Goal: Information Seeking & Learning: Compare options

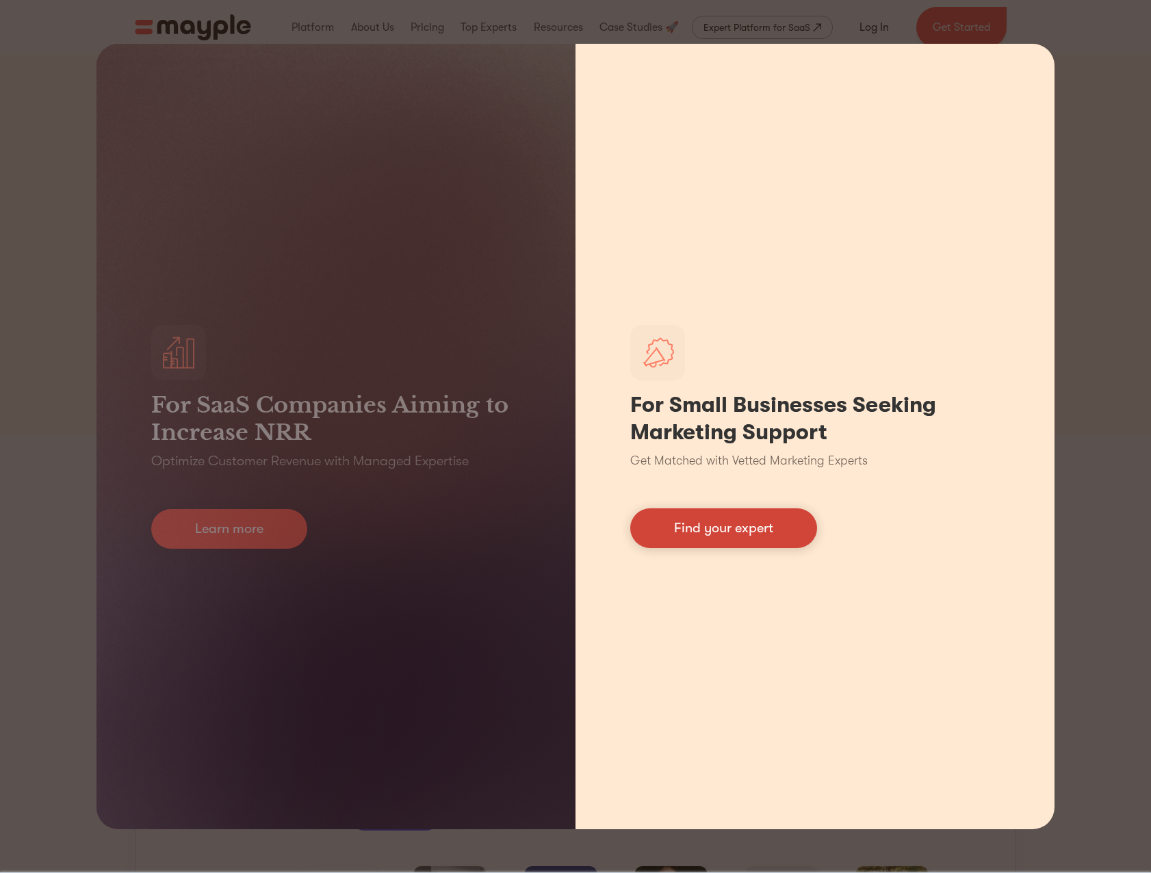
click at [727, 530] on link "Find your expert" at bounding box center [723, 528] width 187 height 40
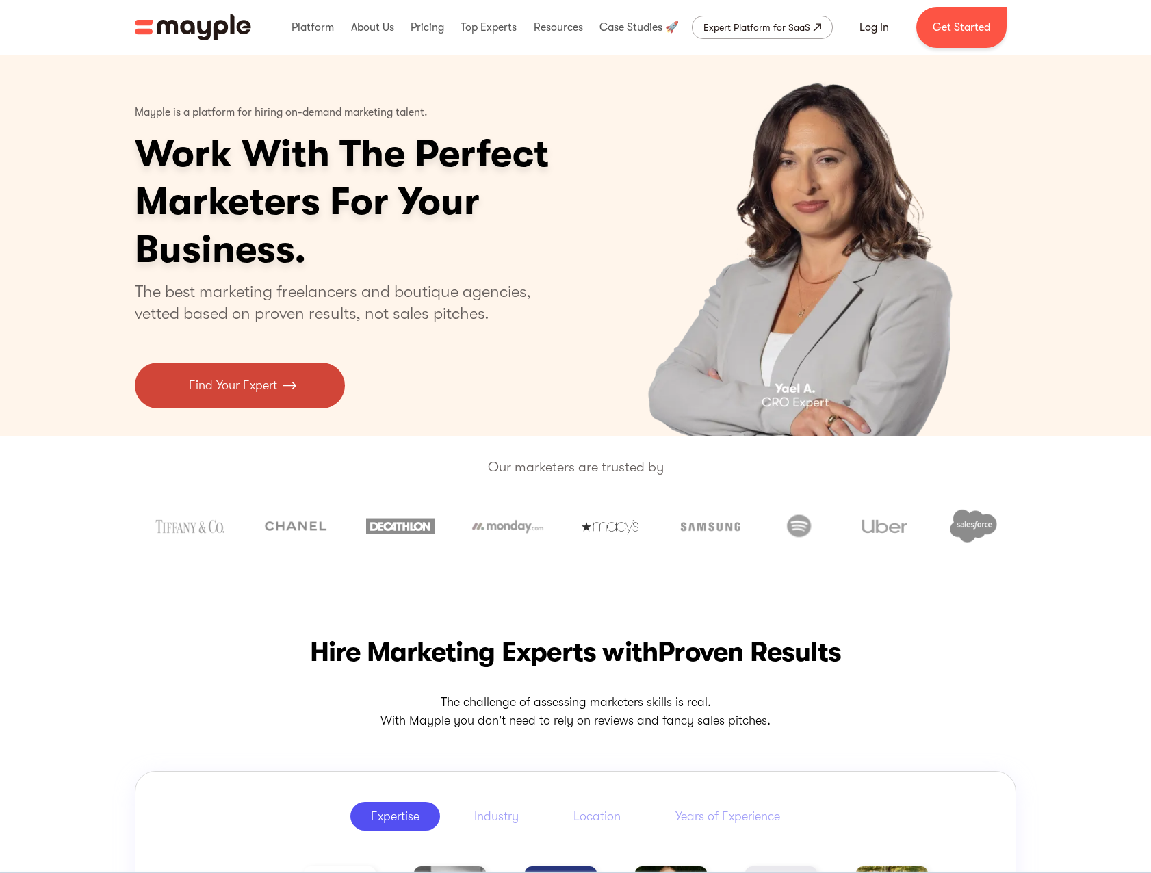
click at [300, 379] on link "Find Your Expert" at bounding box center [240, 386] width 210 height 46
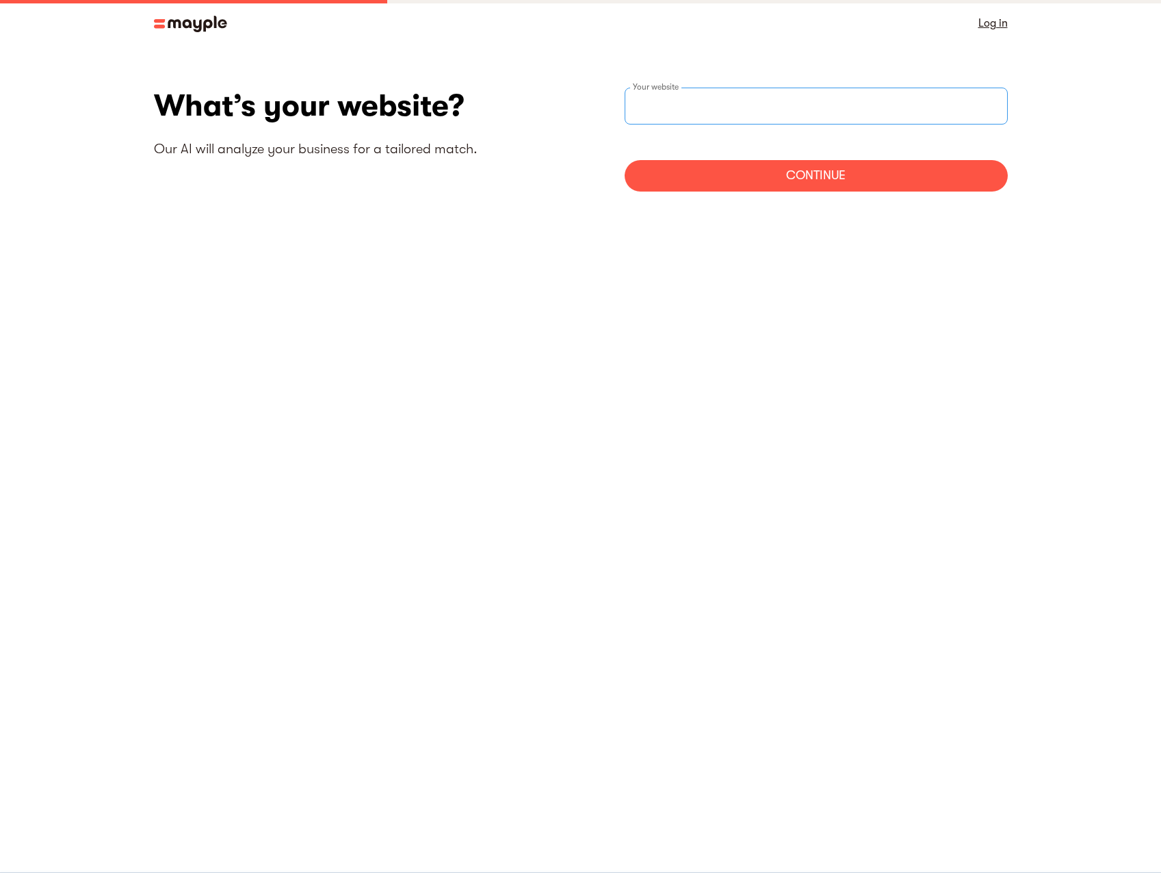
click at [682, 105] on div "Your website" at bounding box center [816, 106] width 383 height 37
type input "https://www.strangers.love"
click at [761, 166] on div "Continue" at bounding box center [816, 175] width 383 height 31
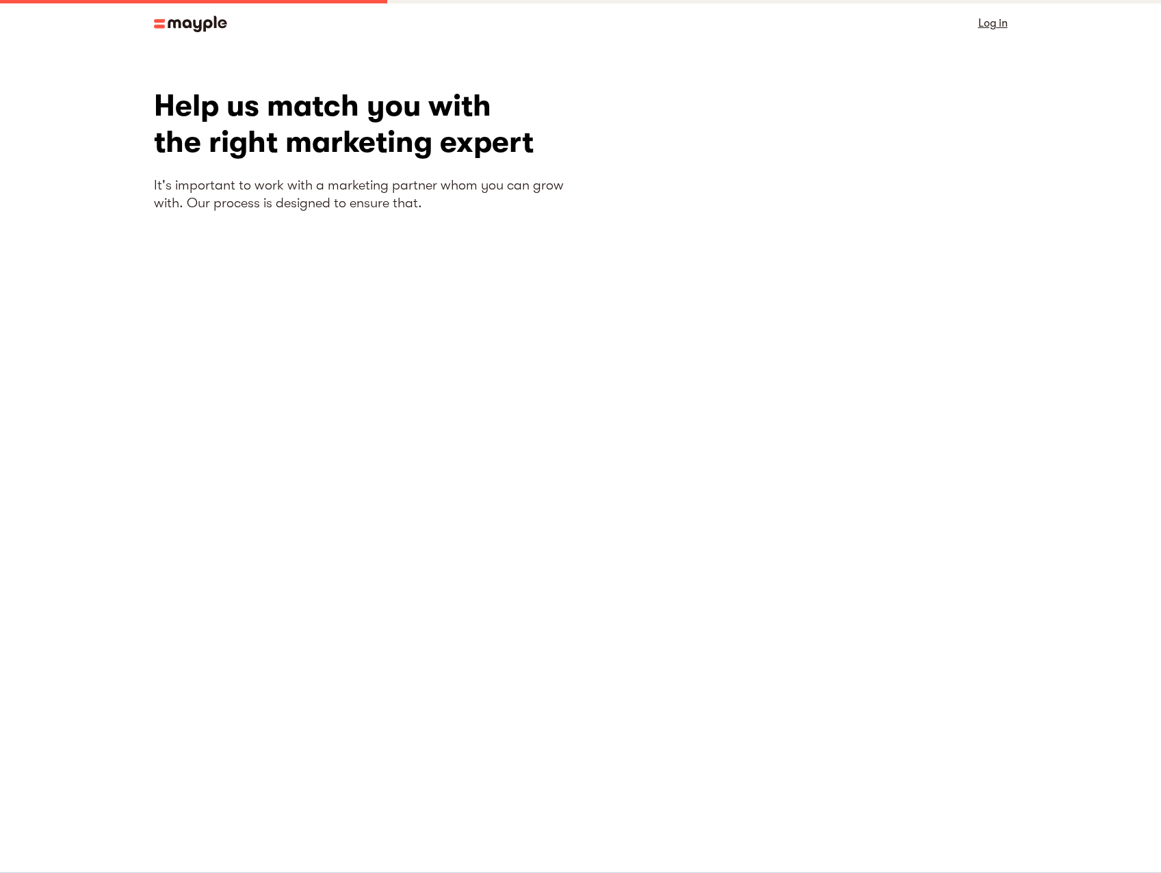
click at [172, 25] on img at bounding box center [190, 24] width 73 height 16
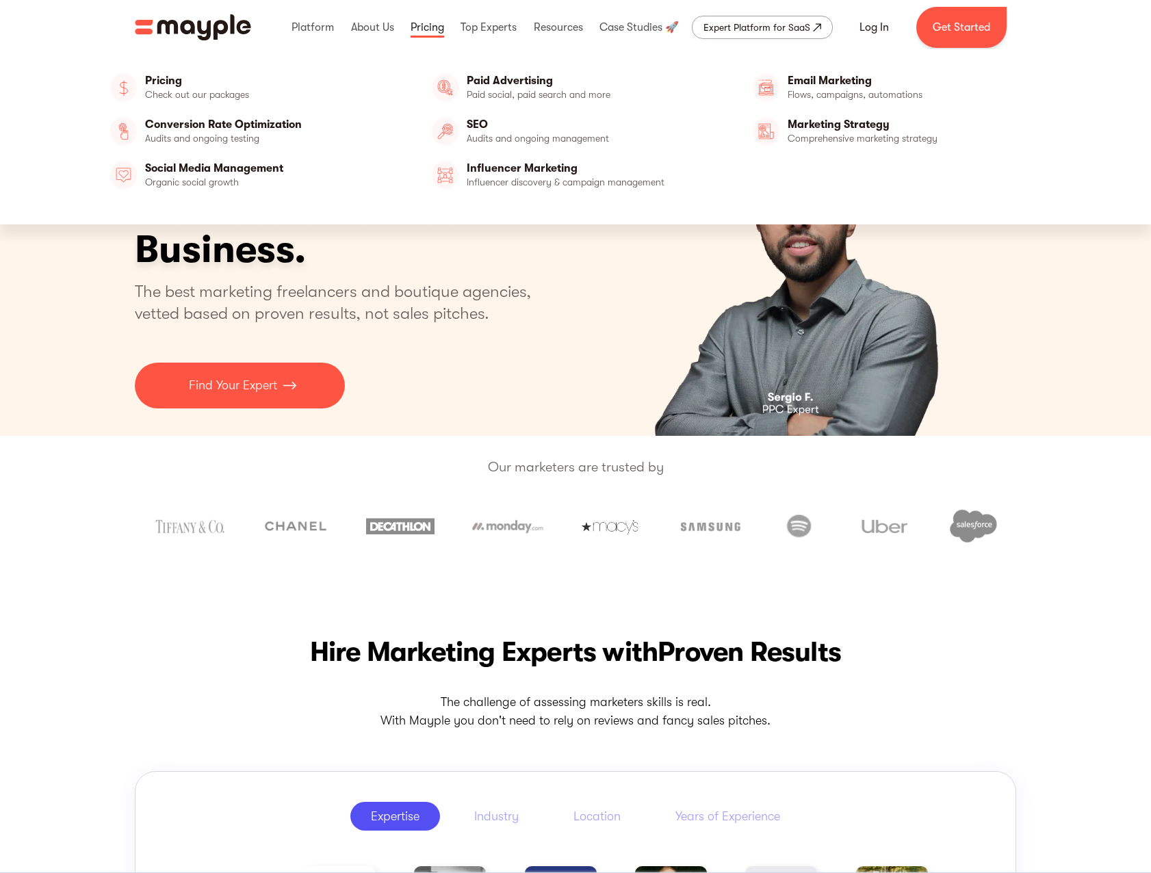
click at [417, 31] on link at bounding box center [427, 27] width 40 height 44
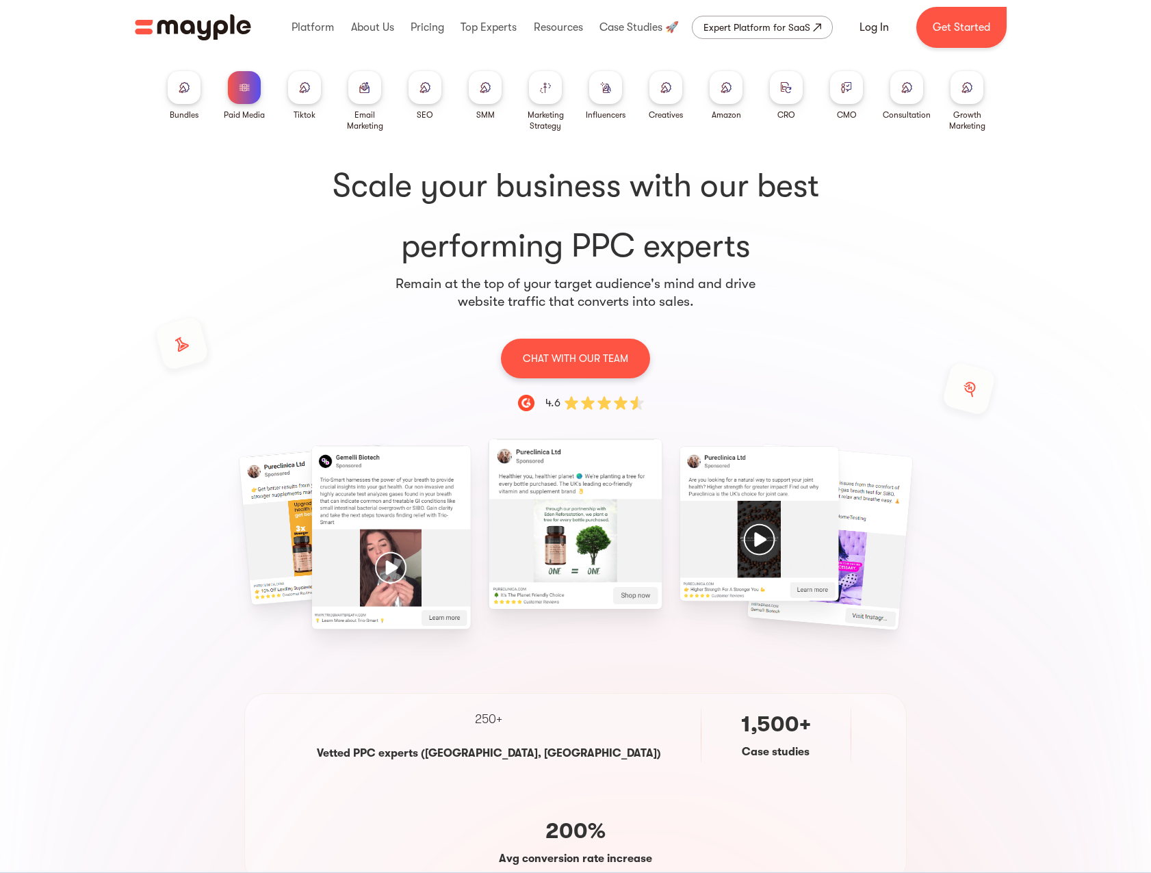
drag, startPoint x: 385, startPoint y: 396, endPoint x: 396, endPoint y: 215, distance: 181.7
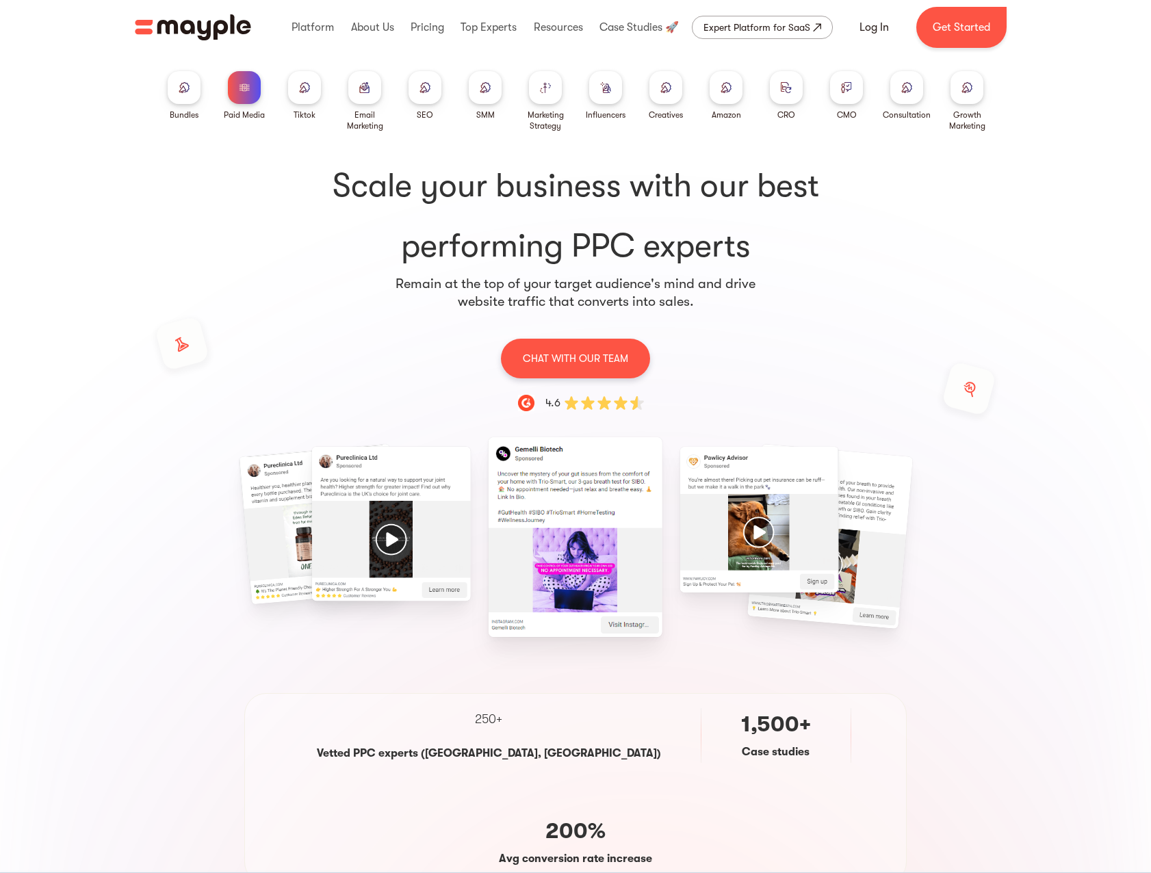
click at [539, 92] on div at bounding box center [545, 87] width 33 height 33
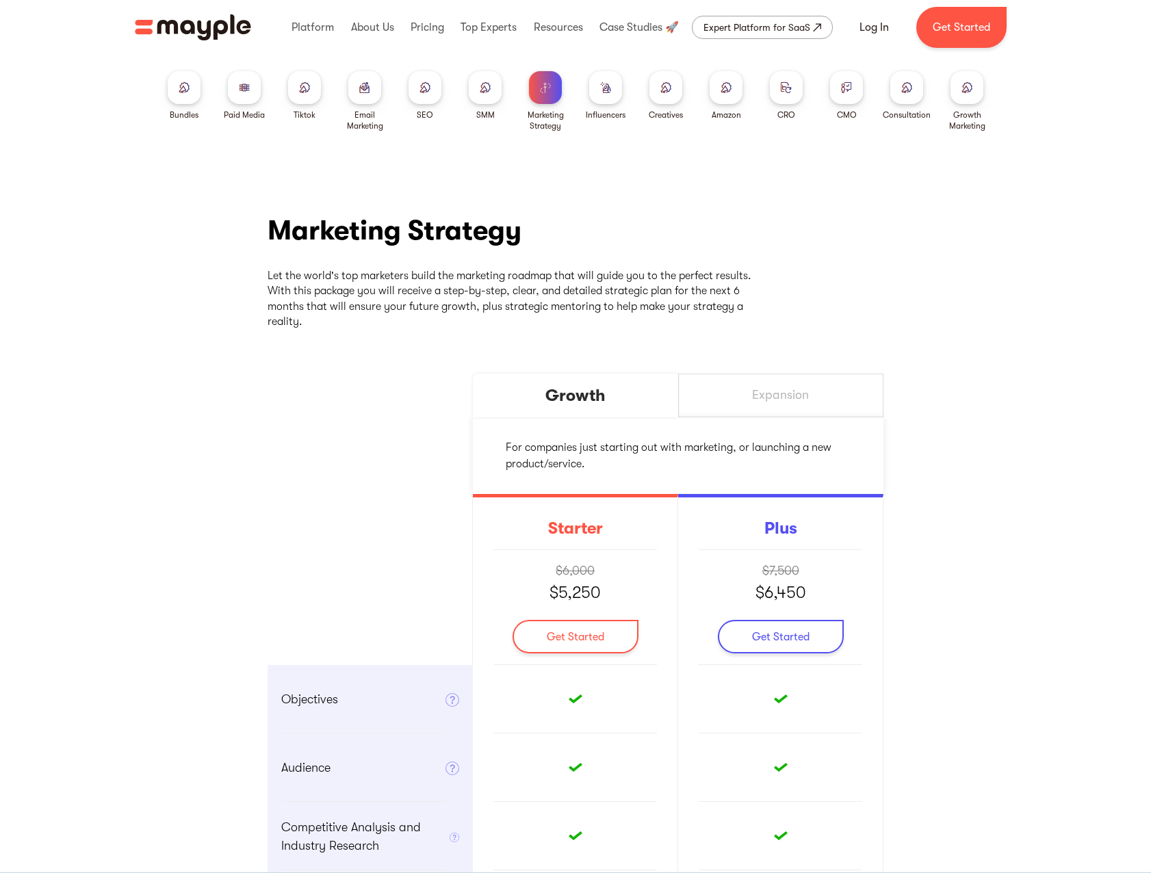
click at [792, 380] on div "Expansion" at bounding box center [780, 396] width 205 height 44
click at [573, 381] on div "Growth" at bounding box center [575, 396] width 205 height 44
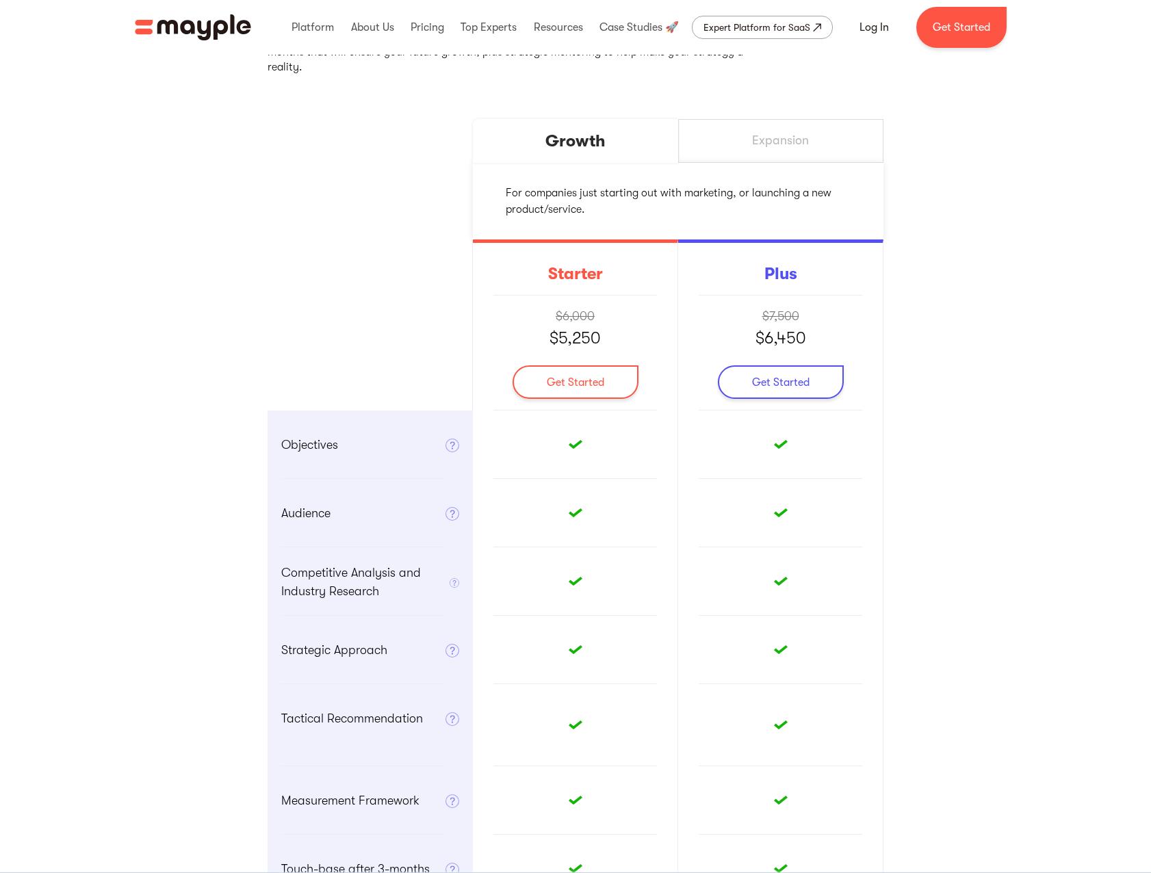
drag, startPoint x: 909, startPoint y: 344, endPoint x: 922, endPoint y: 432, distance: 88.5
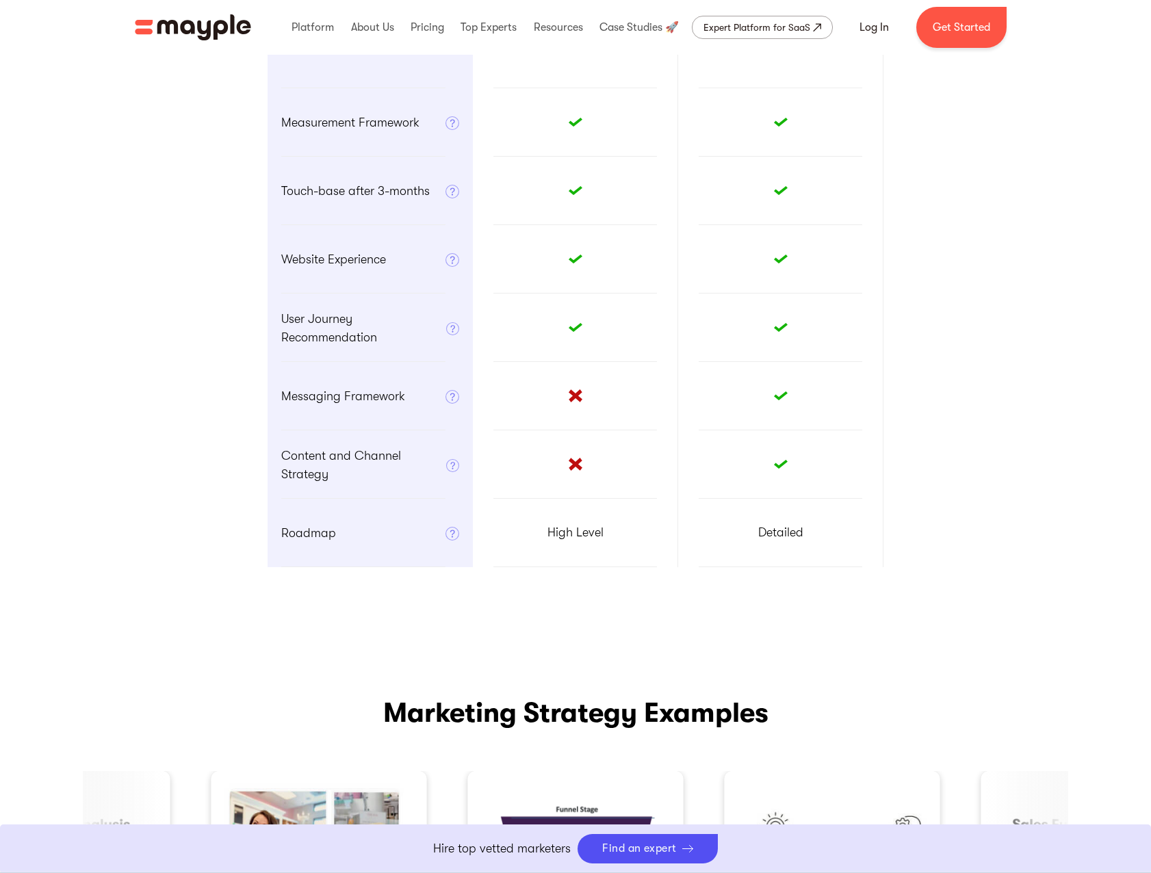
drag, startPoint x: 989, startPoint y: 354, endPoint x: 986, endPoint y: 423, distance: 69.2
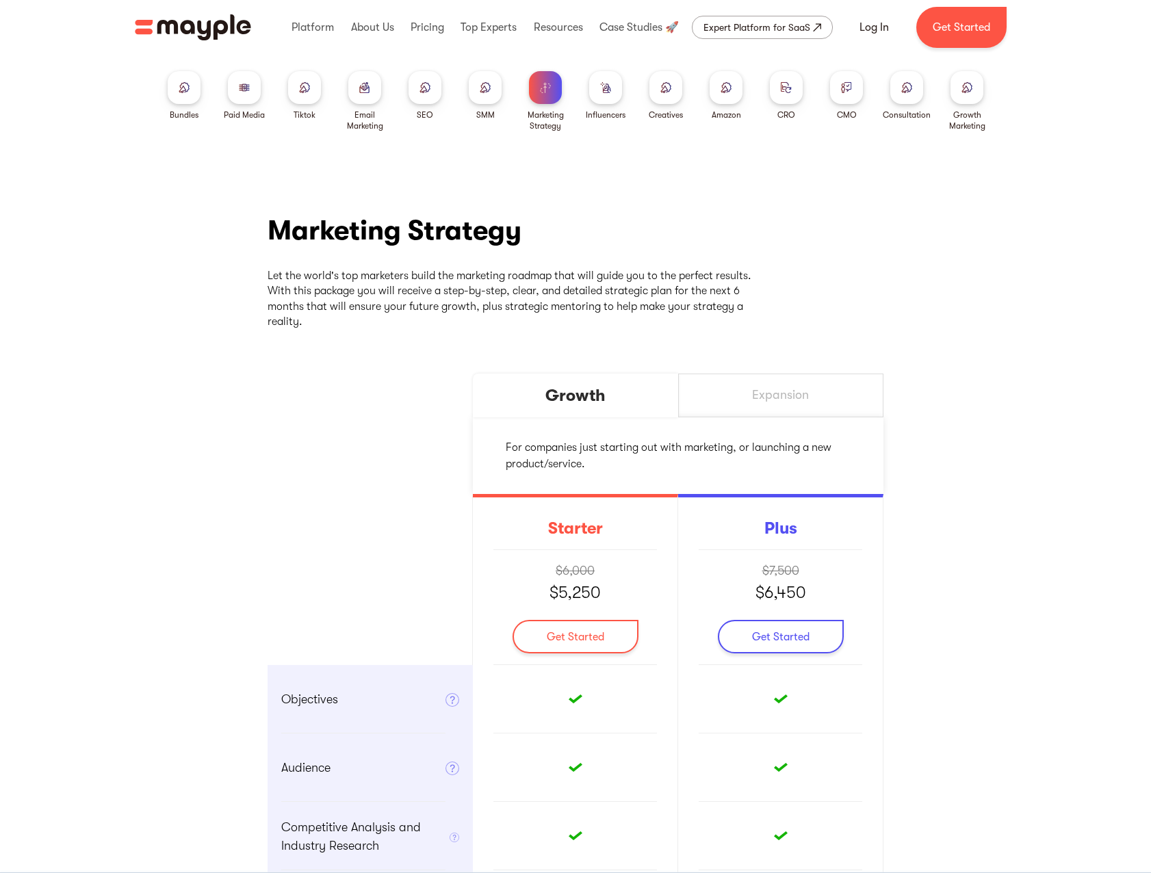
drag, startPoint x: 981, startPoint y: 430, endPoint x: 910, endPoint y: 103, distance: 334.7
click at [595, 77] on div at bounding box center [605, 87] width 33 height 33
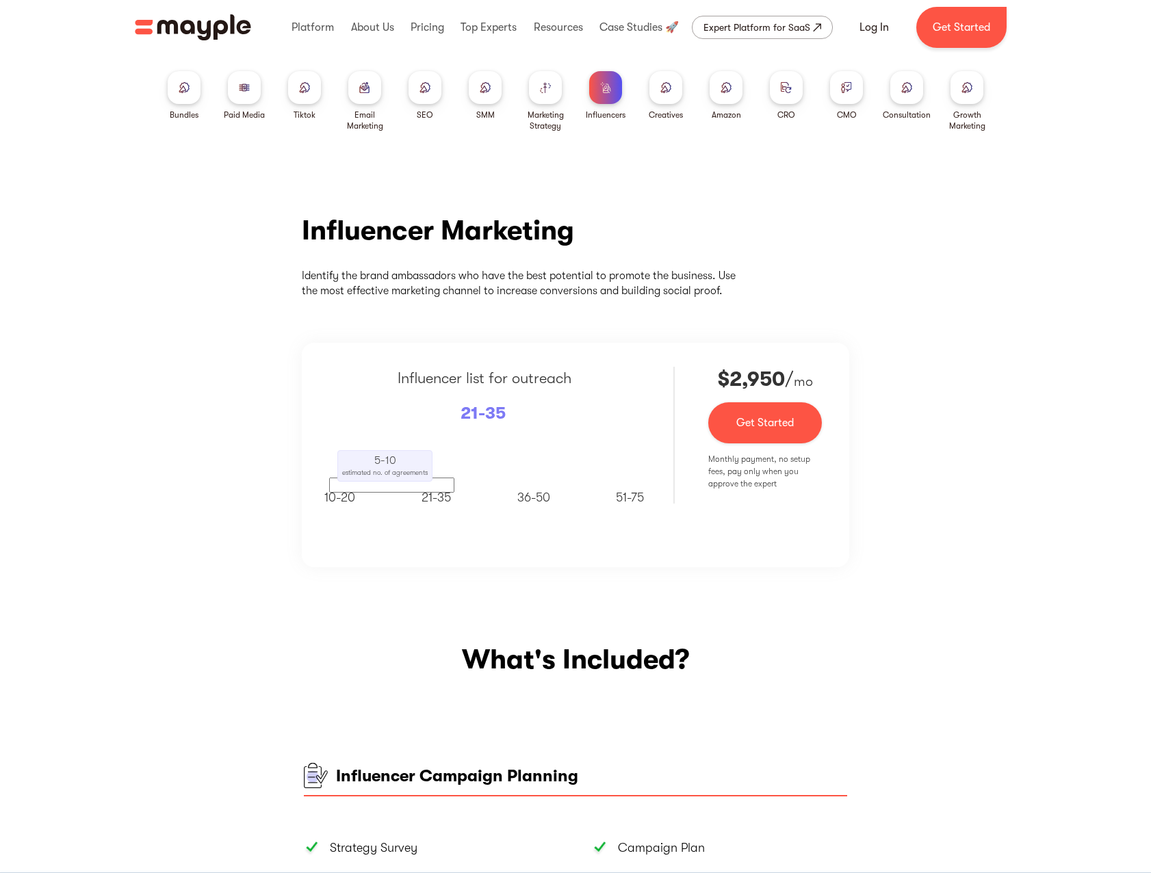
click at [673, 92] on div at bounding box center [665, 87] width 33 height 33
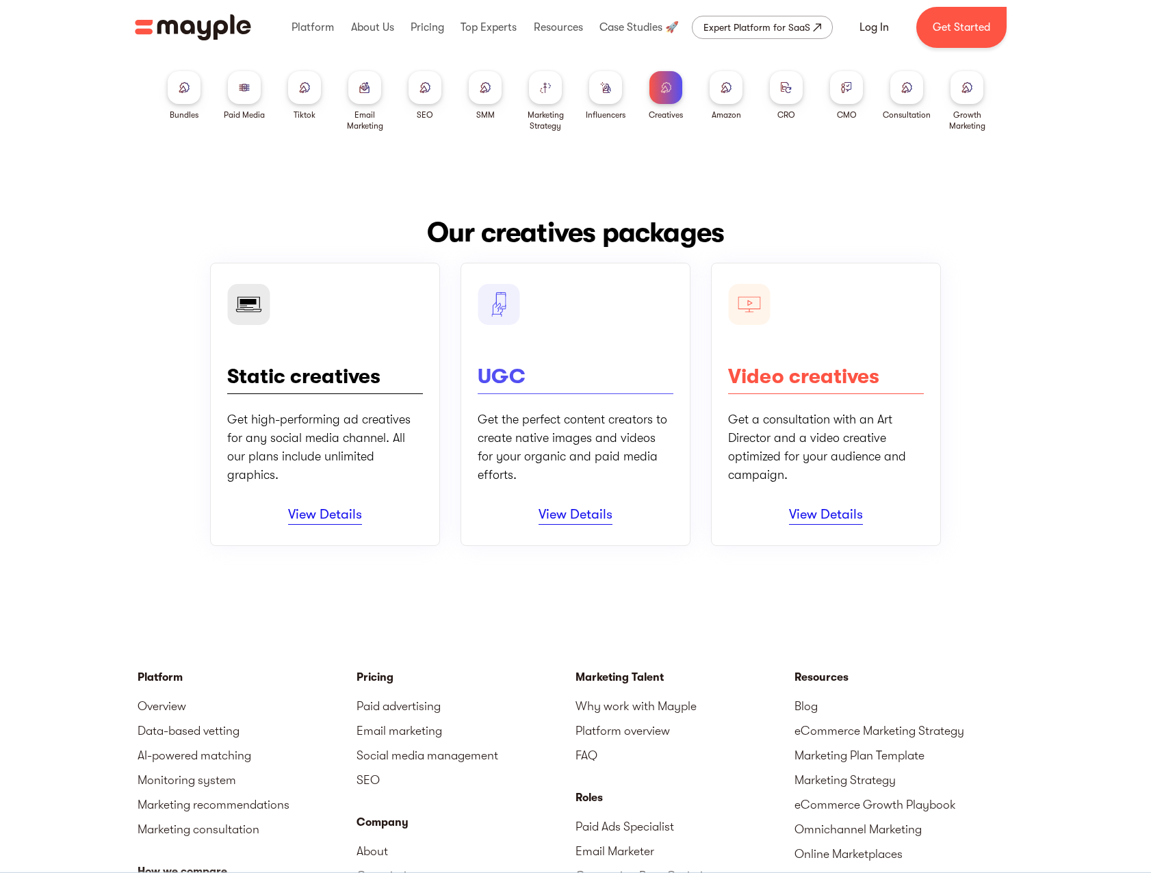
click at [795, 97] on div at bounding box center [786, 87] width 33 height 33
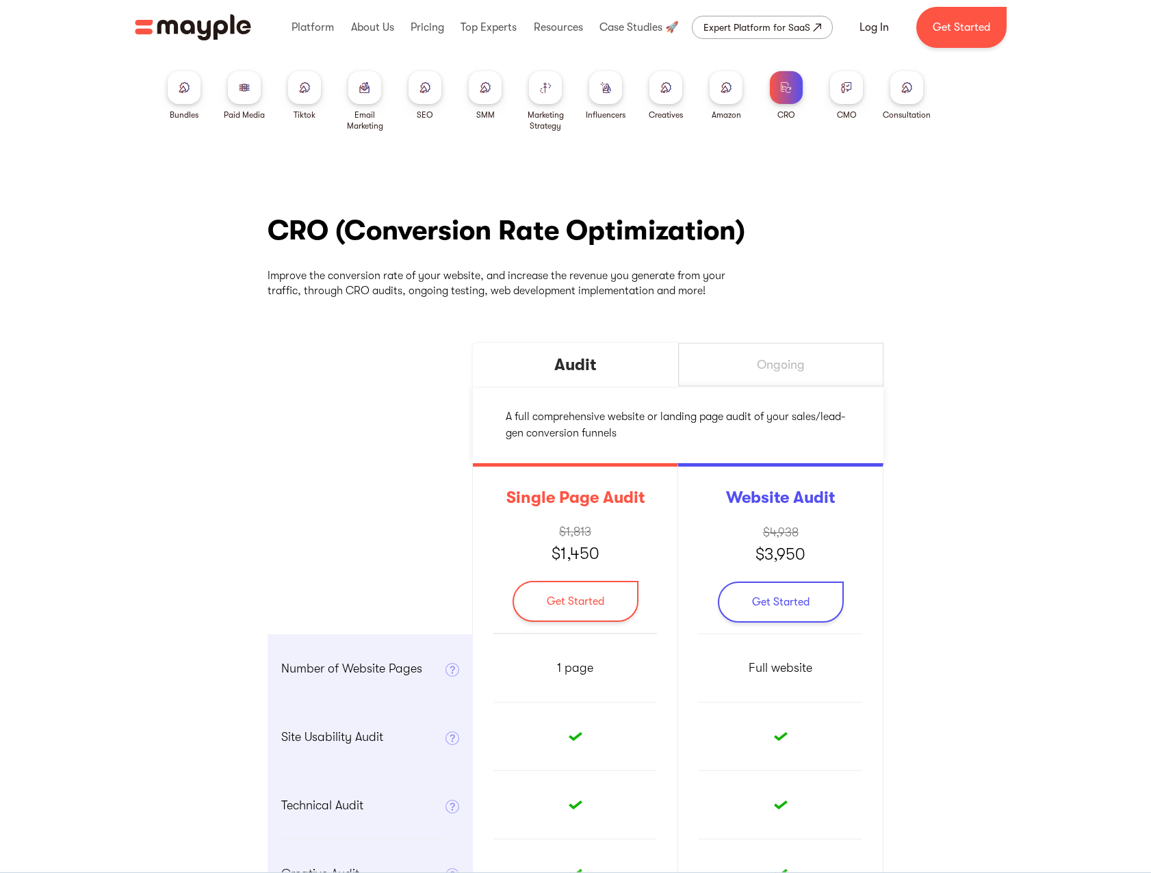
click at [815, 359] on div "Ongoing" at bounding box center [780, 365] width 205 height 44
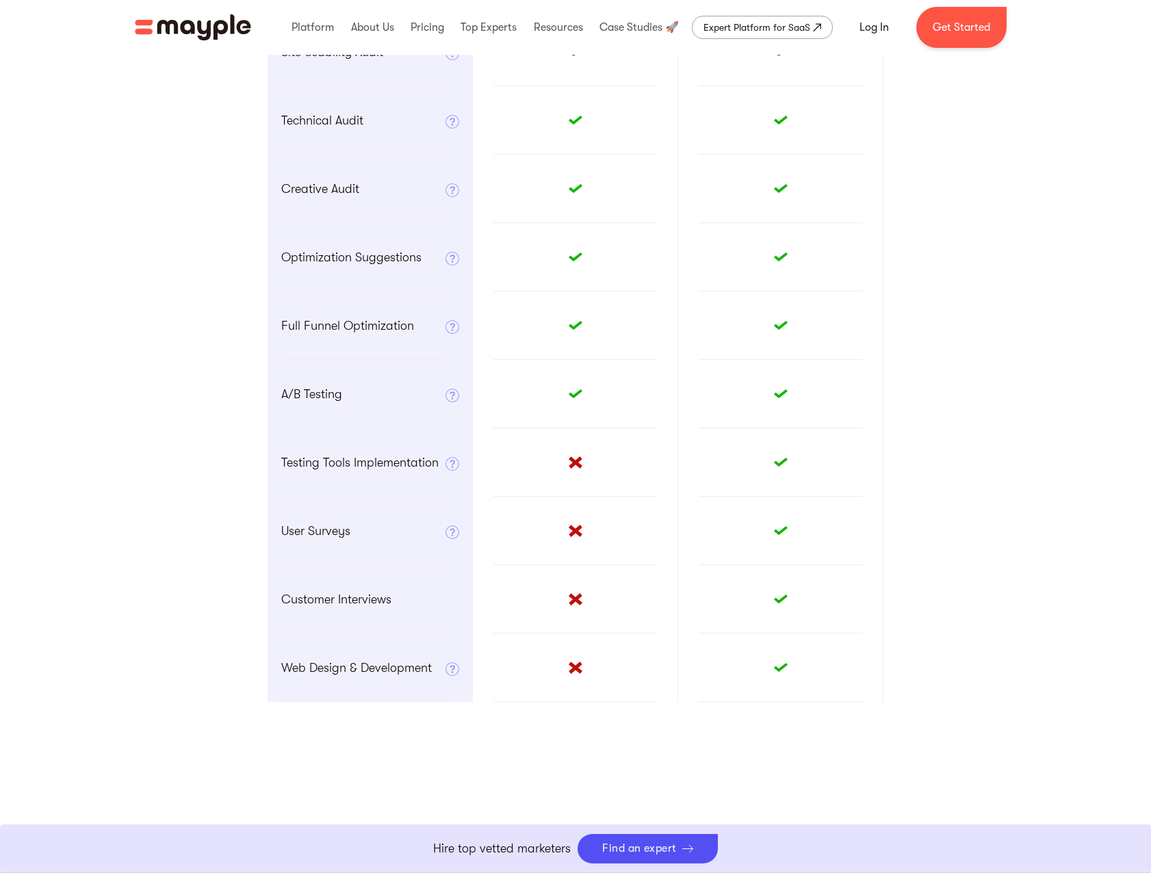
drag, startPoint x: 969, startPoint y: 424, endPoint x: 959, endPoint y: 383, distance: 41.7
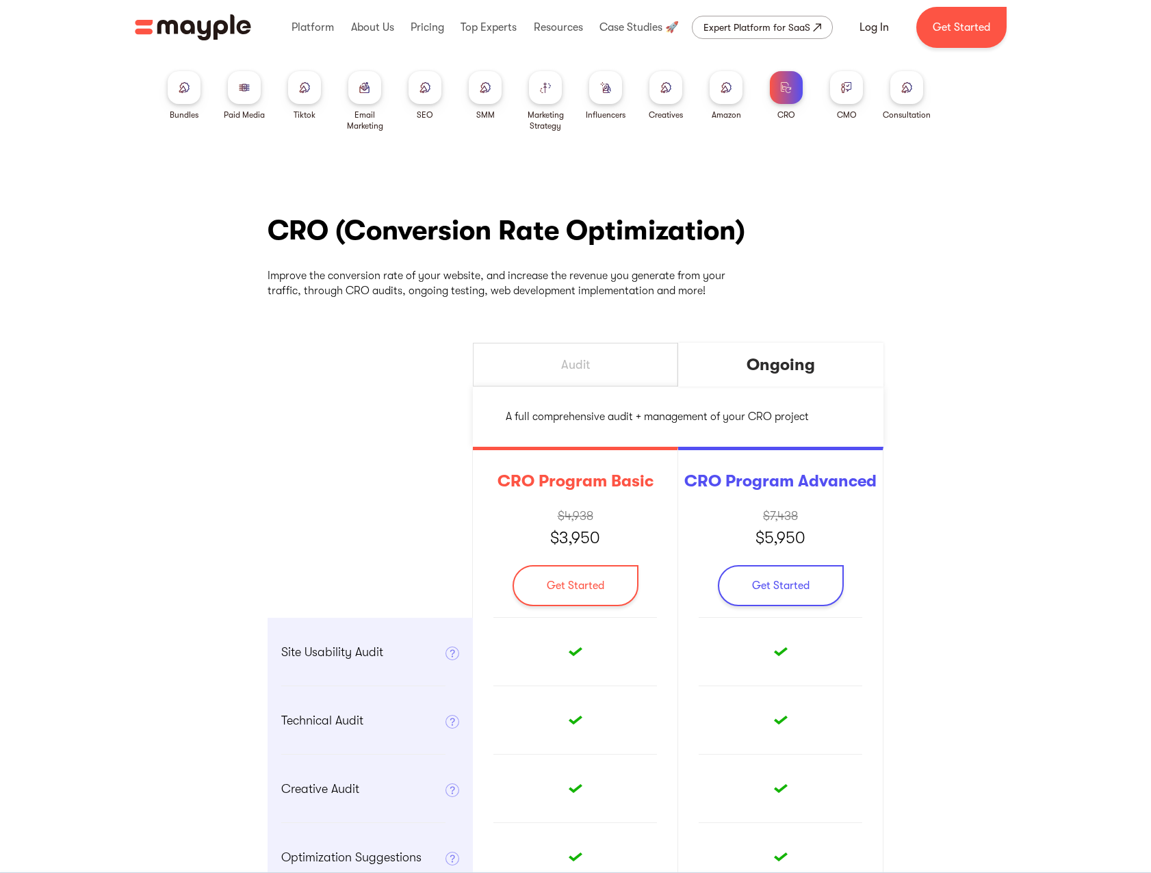
drag, startPoint x: 924, startPoint y: 594, endPoint x: 903, endPoint y: 319, distance: 276.0
click at [855, 97] on div at bounding box center [846, 87] width 33 height 33
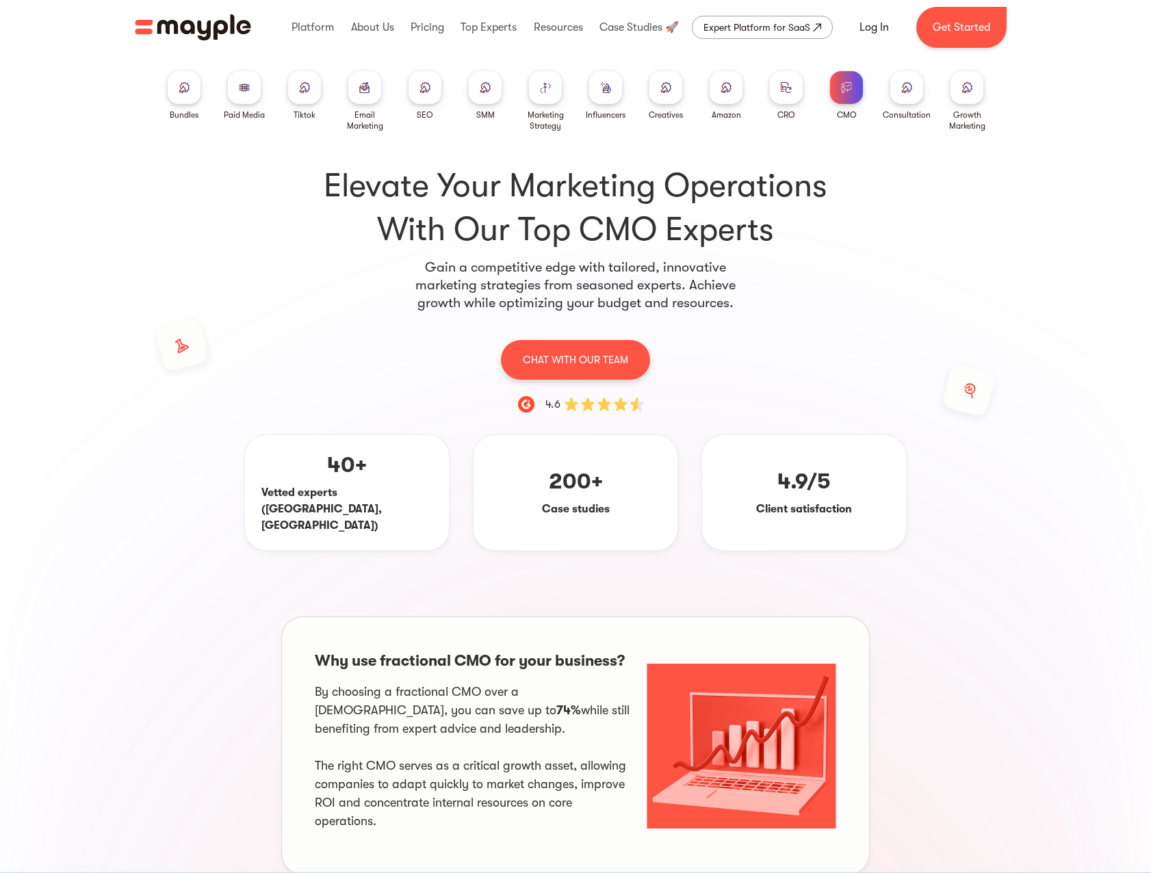
click at [914, 91] on div at bounding box center [906, 87] width 33 height 33
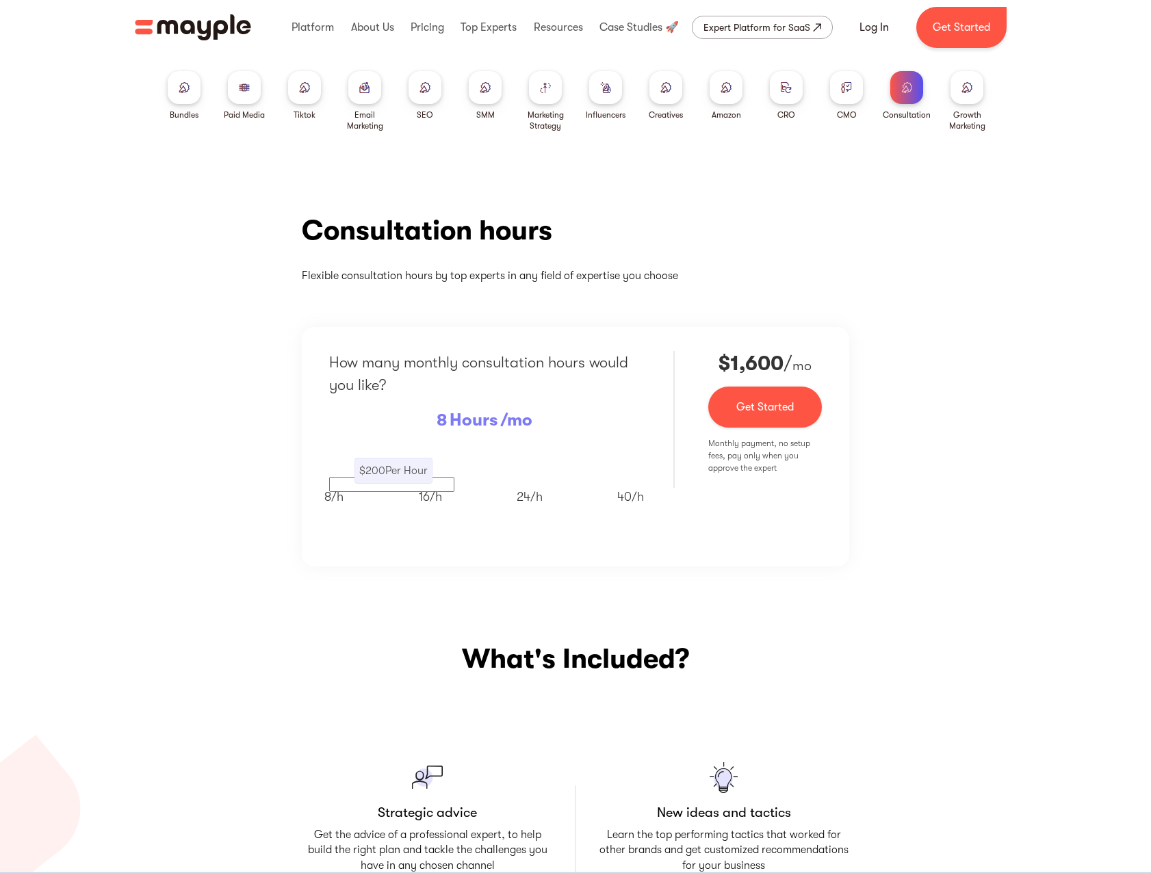
drag, startPoint x: 1053, startPoint y: 268, endPoint x: 1029, endPoint y: 137, distance: 132.9
click at [983, 84] on div at bounding box center [966, 87] width 33 height 33
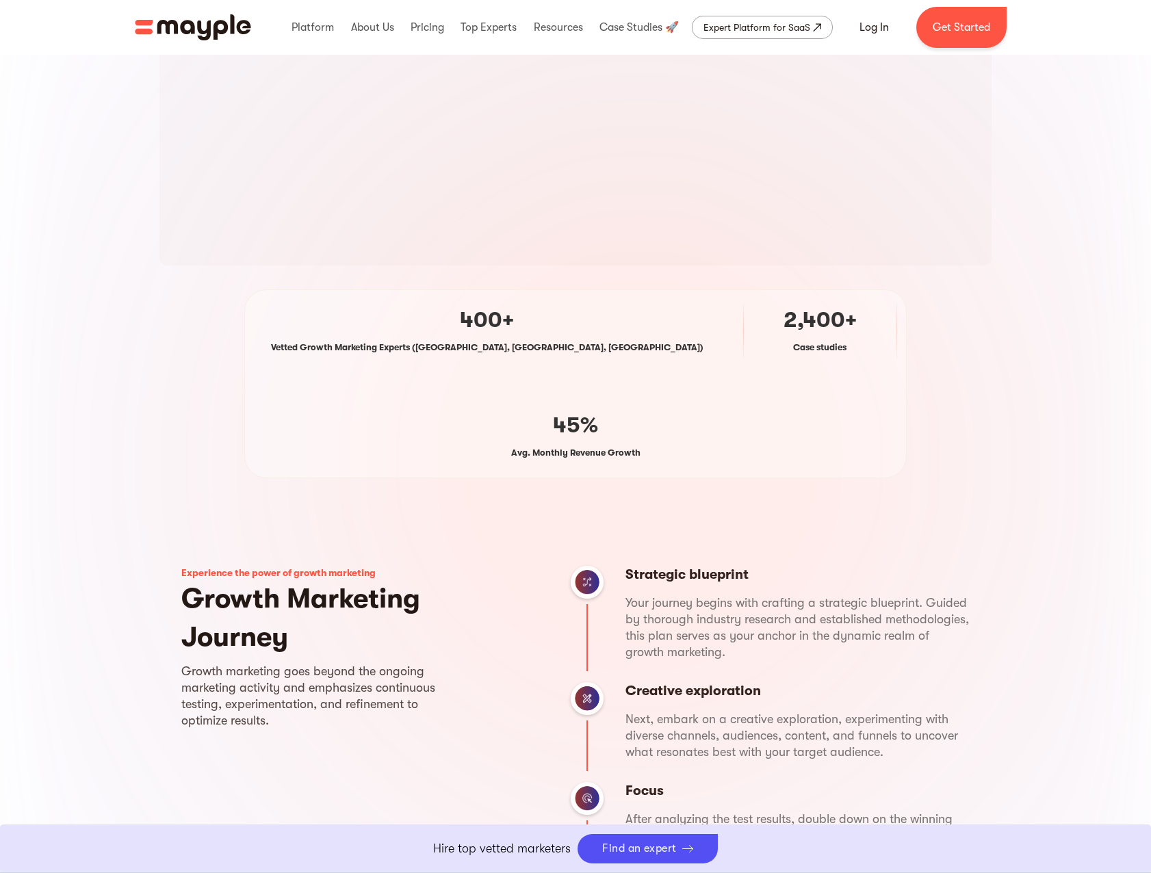
scroll to position [757, 0]
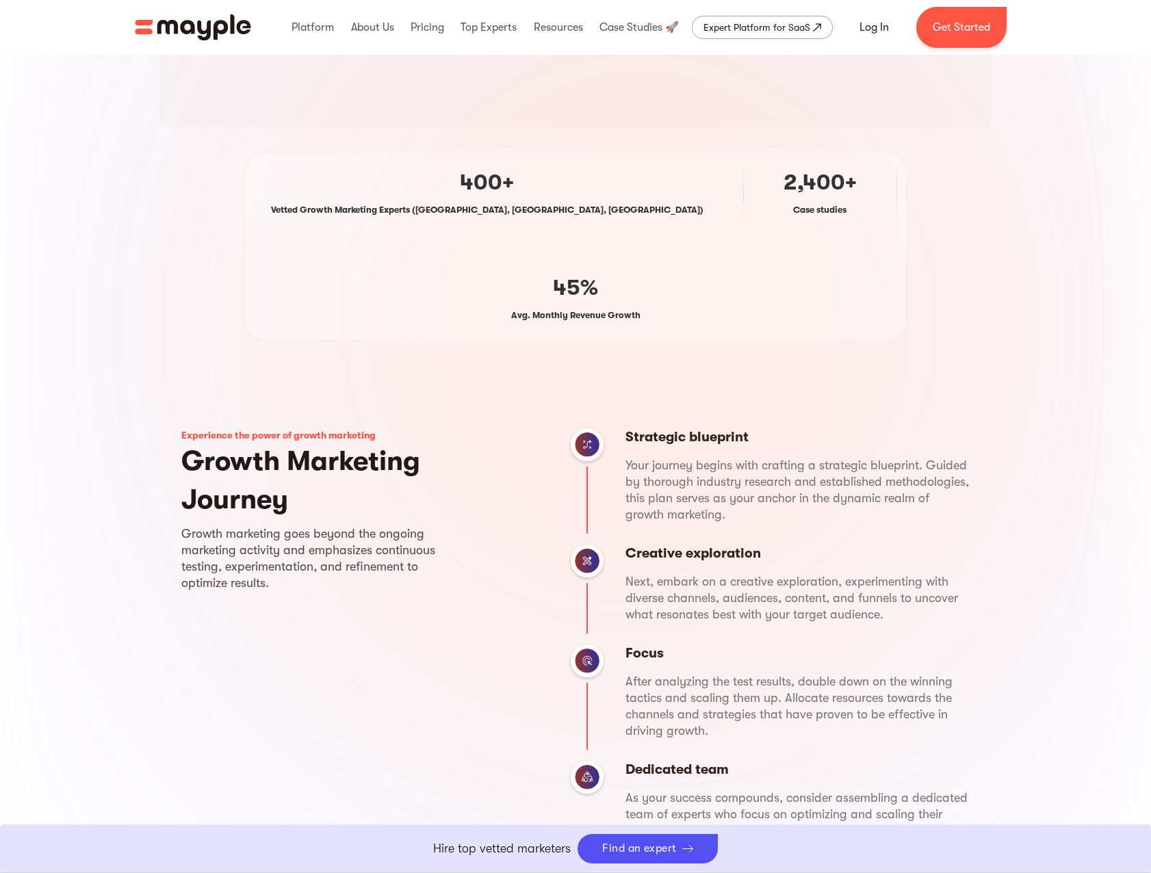
drag, startPoint x: 1046, startPoint y: 205, endPoint x: 1041, endPoint y: 307, distance: 102.1
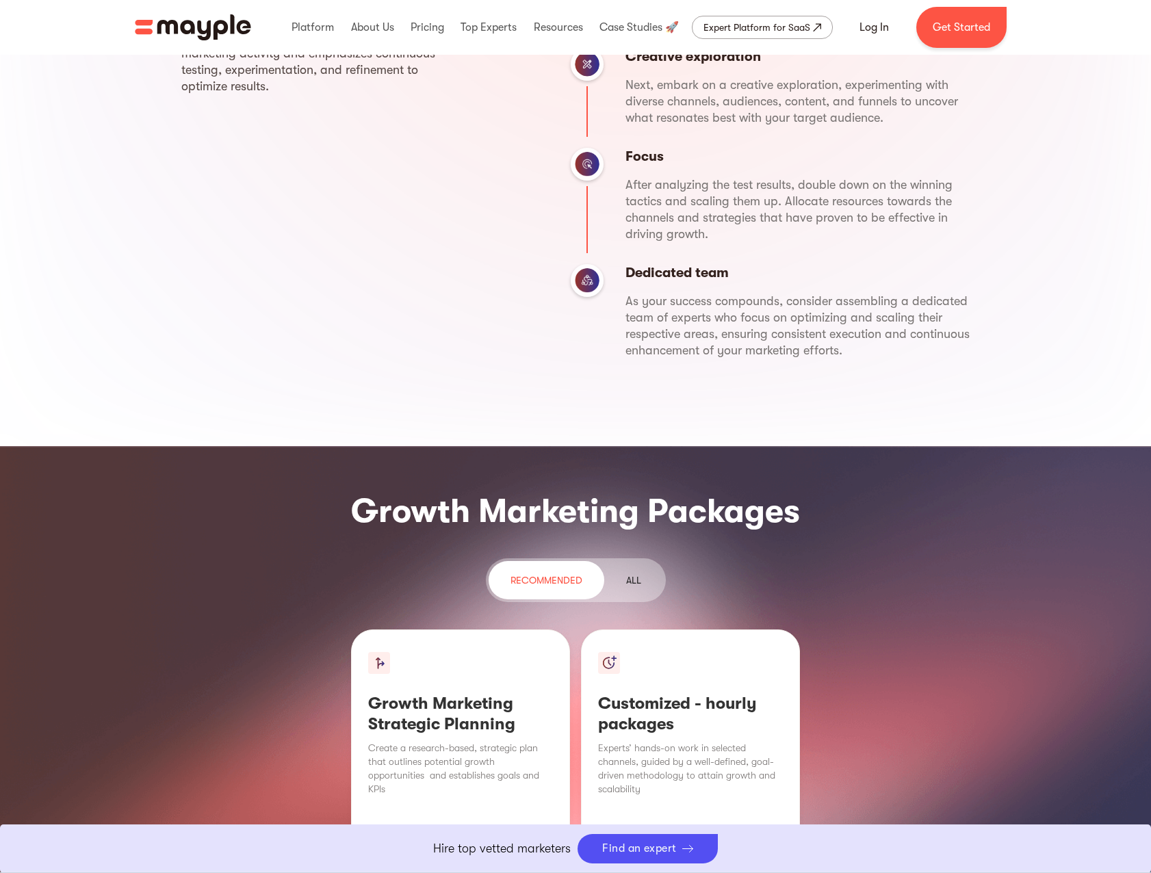
drag, startPoint x: 1033, startPoint y: 272, endPoint x: 1045, endPoint y: 373, distance: 101.3
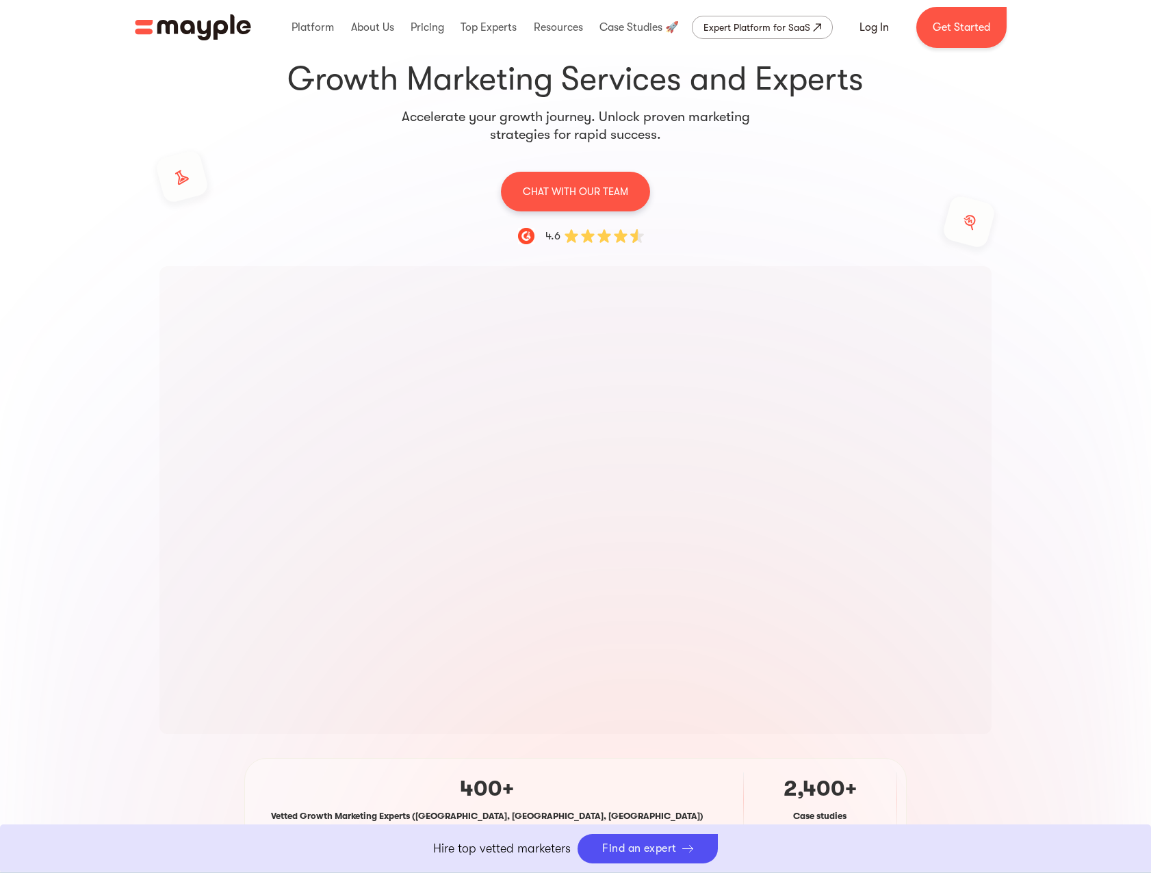
scroll to position [0, 0]
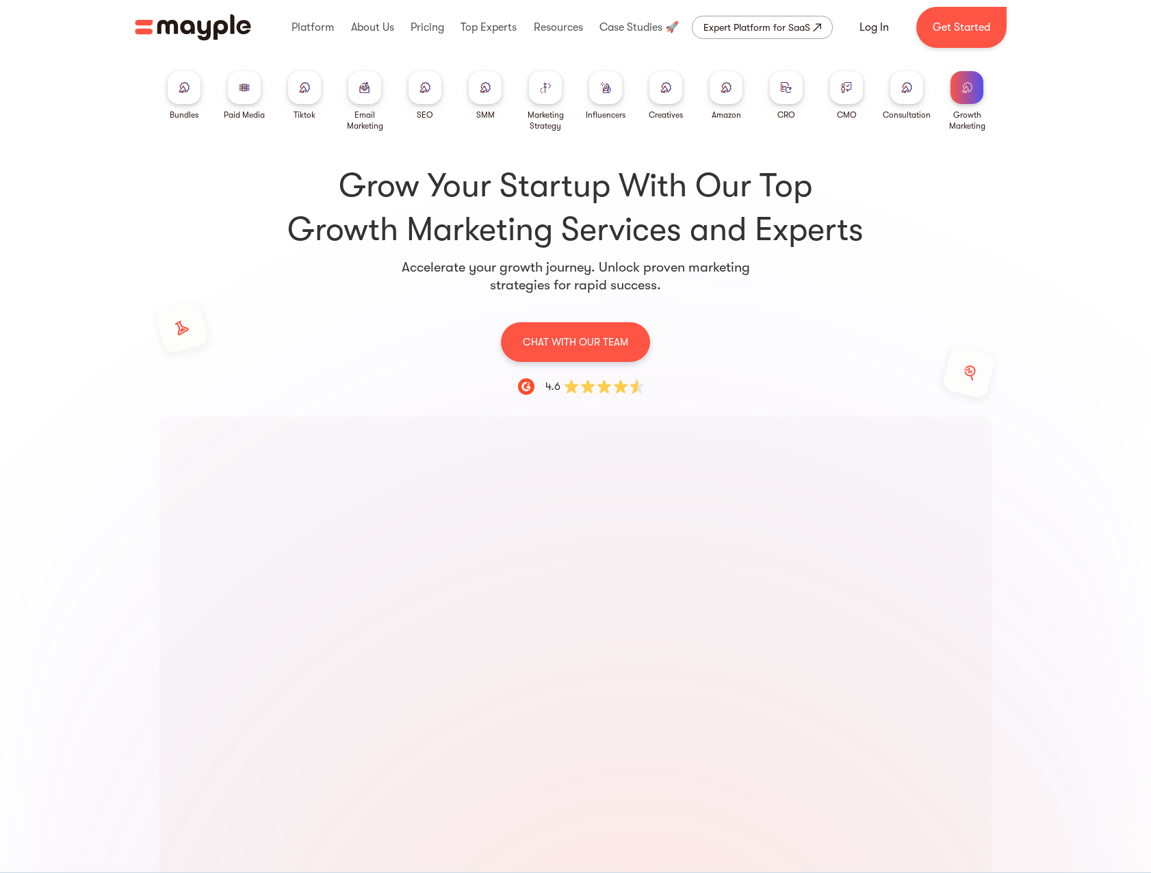
drag, startPoint x: 1031, startPoint y: 301, endPoint x: 1011, endPoint y: 101, distance: 200.7
click at [177, 90] on div at bounding box center [184, 87] width 33 height 33
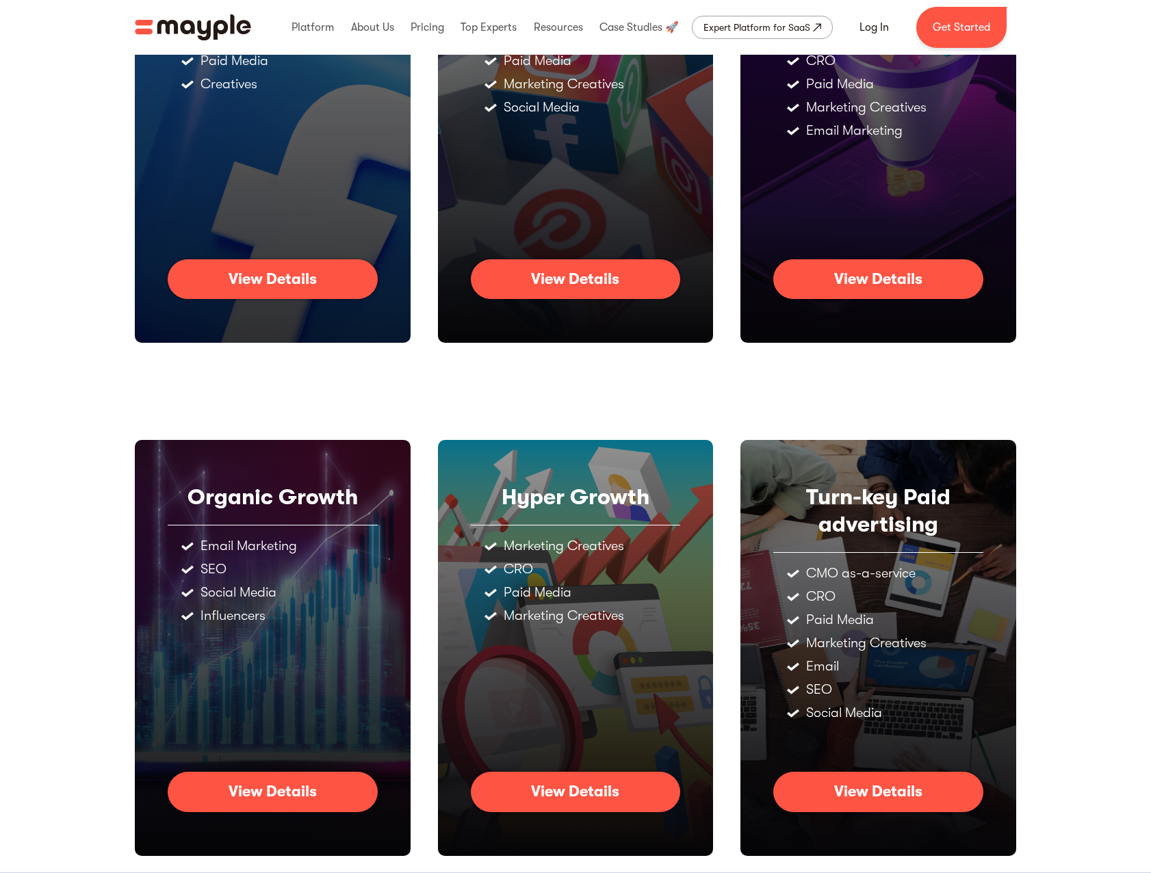
scroll to position [298, 0]
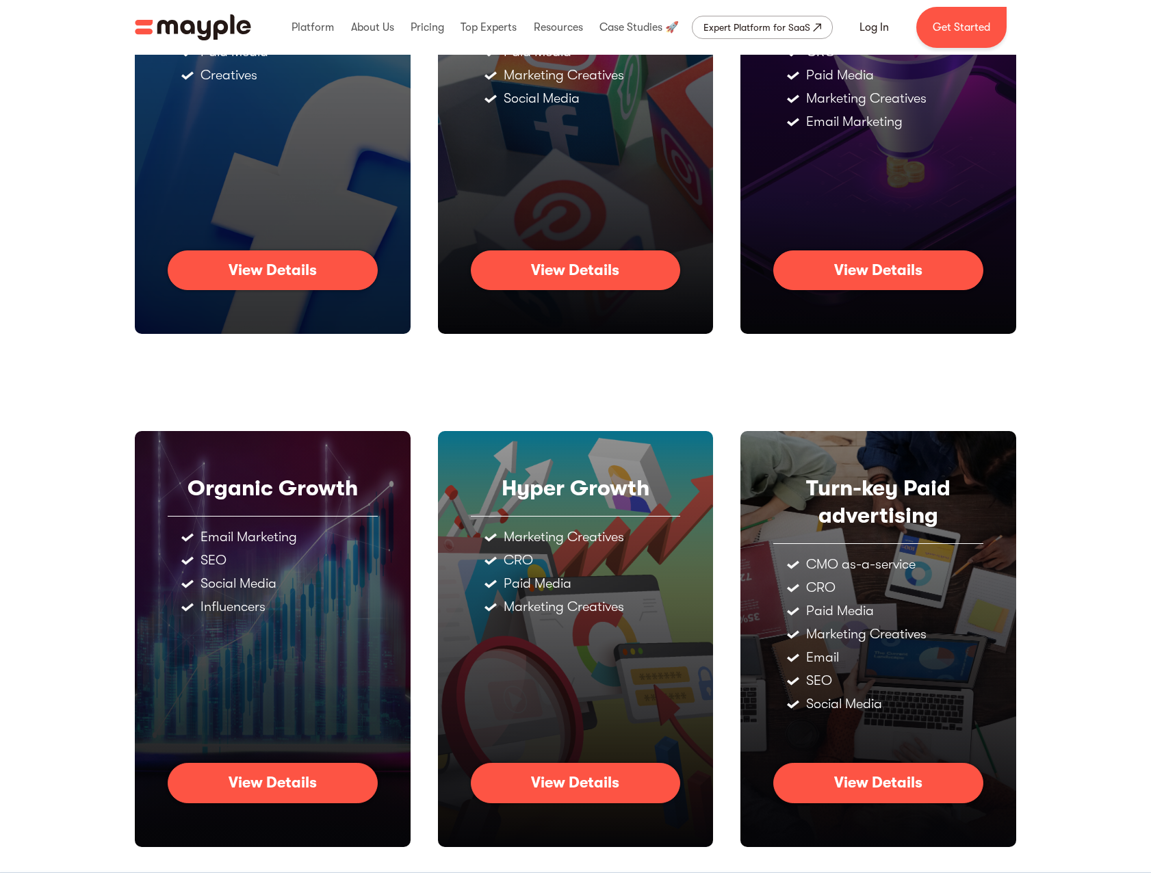
drag, startPoint x: 1080, startPoint y: 159, endPoint x: 1073, endPoint y: 189, distance: 30.2
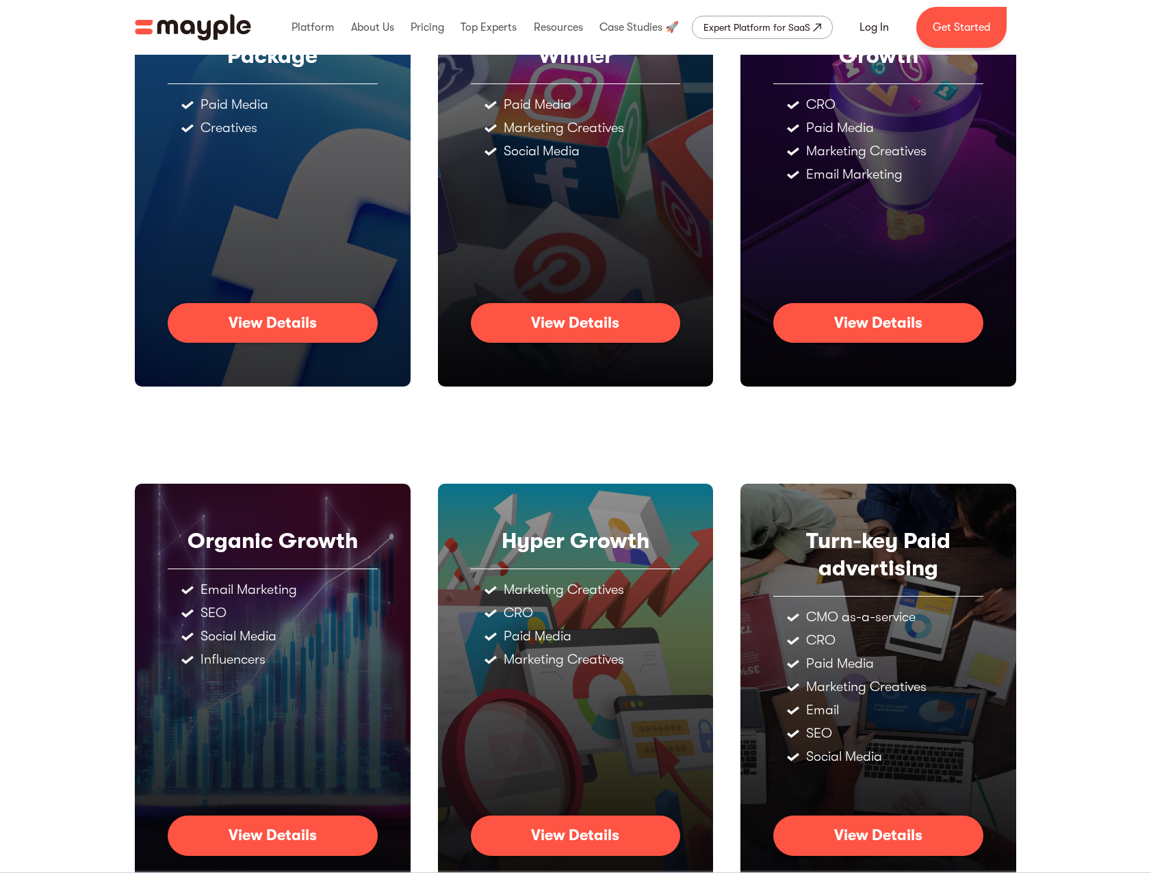
scroll to position [231, 0]
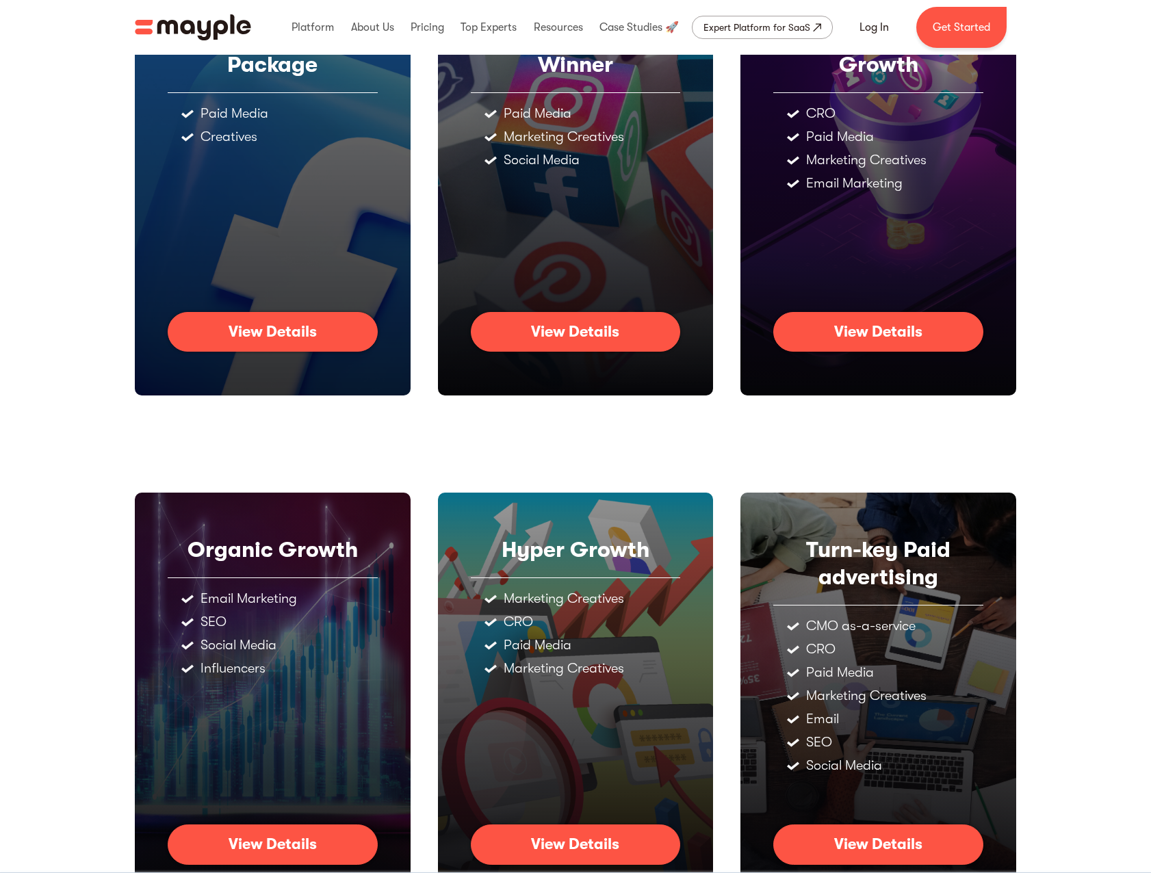
drag, startPoint x: 1073, startPoint y: 189, endPoint x: 1060, endPoint y: 147, distance: 43.7
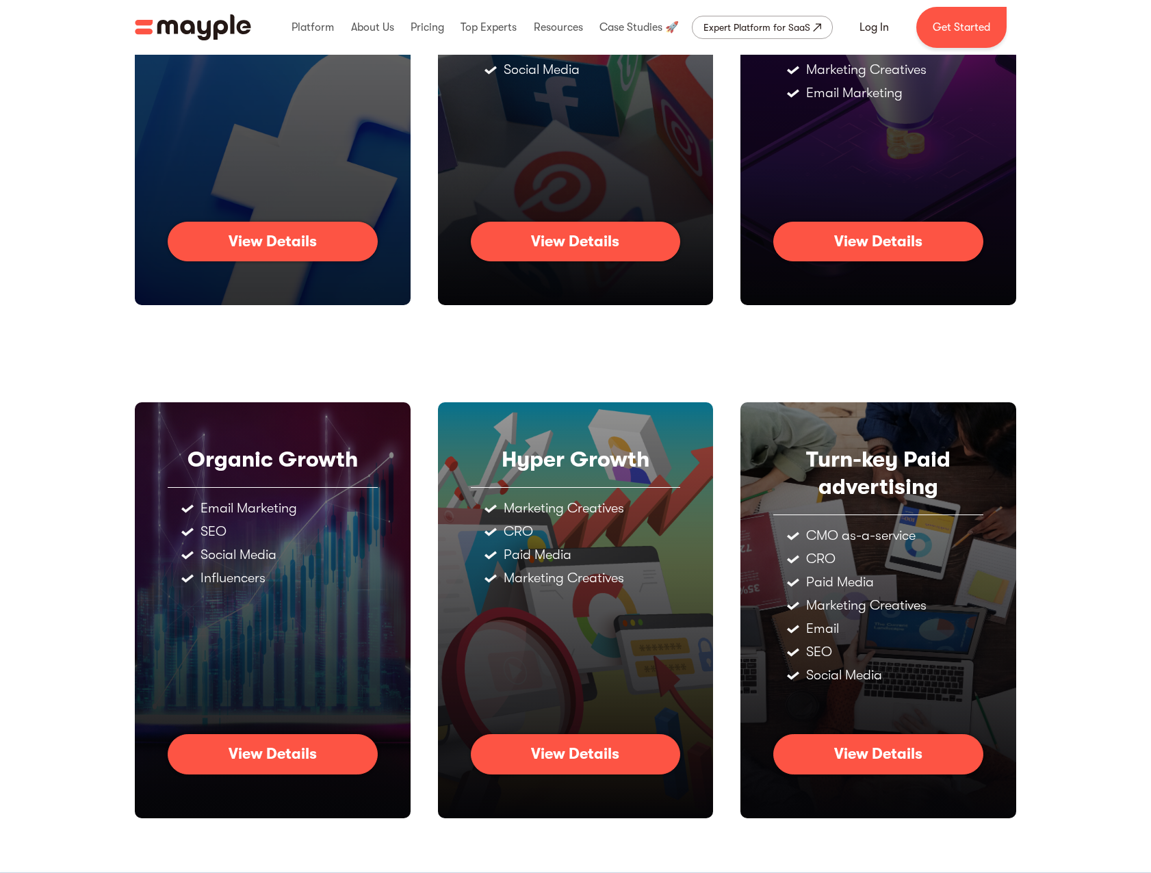
drag, startPoint x: 1110, startPoint y: 359, endPoint x: 1117, endPoint y: 388, distance: 29.7
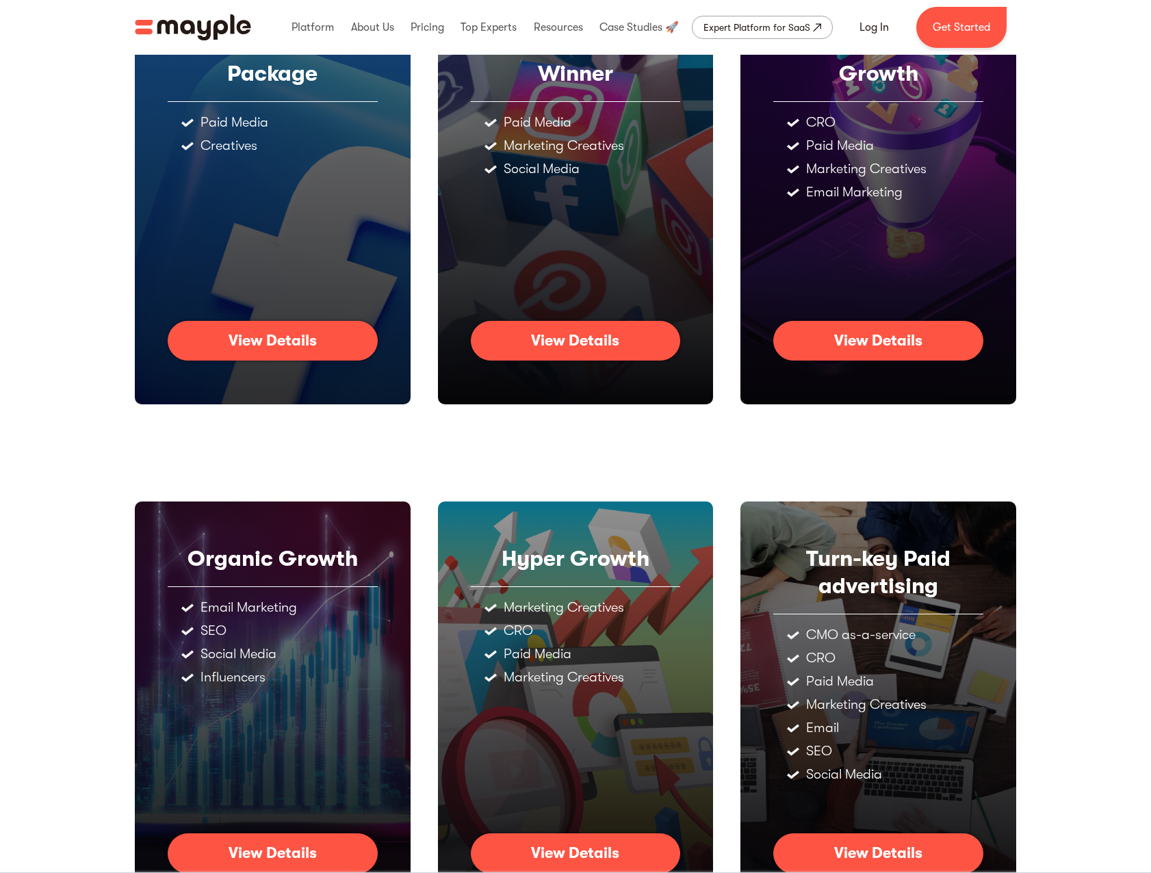
scroll to position [207, 0]
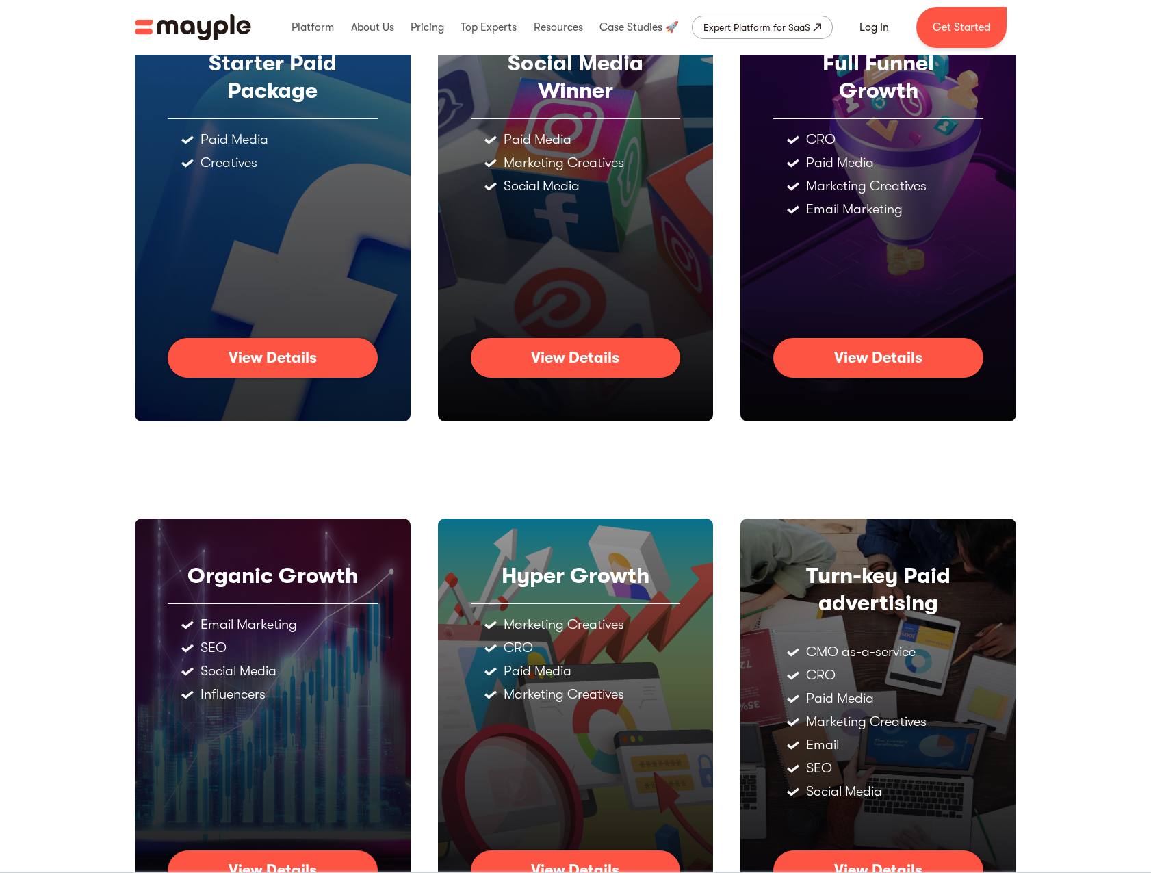
drag, startPoint x: 1117, startPoint y: 388, endPoint x: 1101, endPoint y: 347, distance: 44.2
click at [808, 366] on link "View Details" at bounding box center [878, 358] width 210 height 40
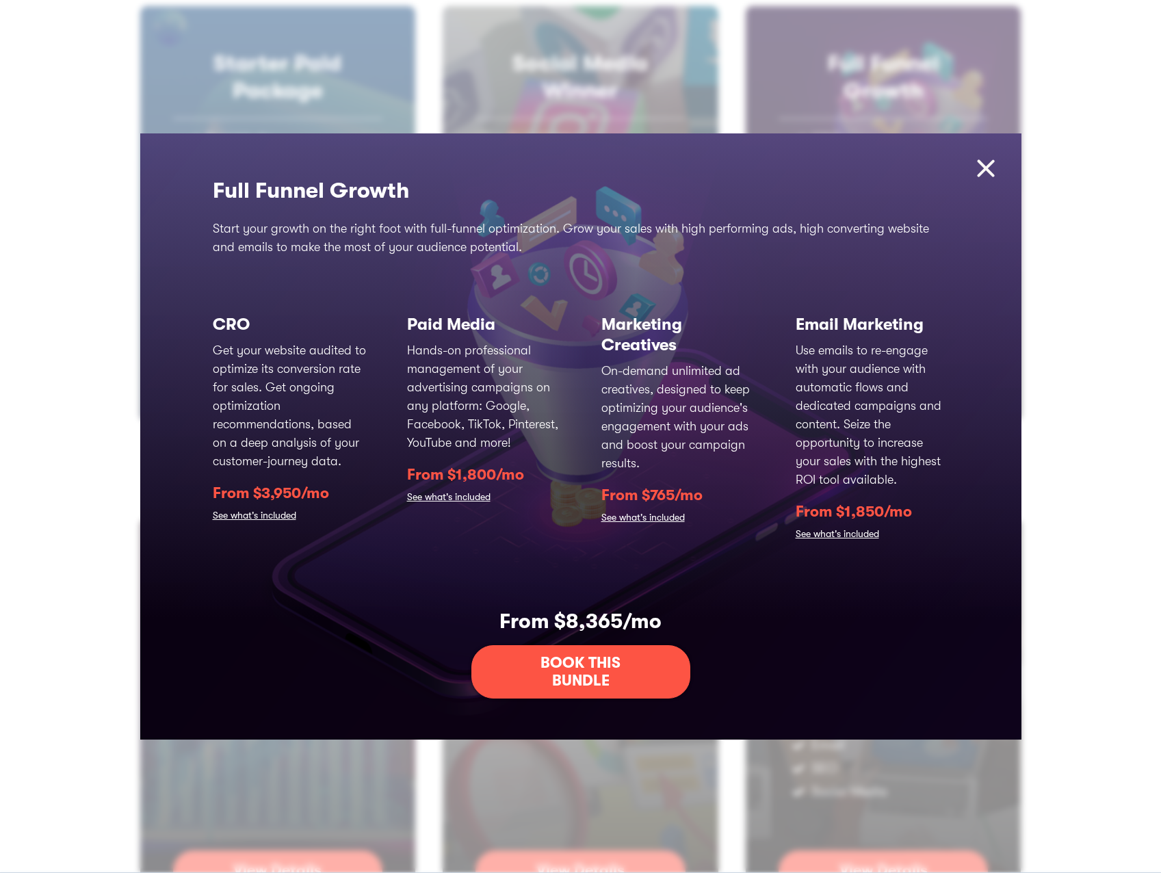
click at [973, 163] on img at bounding box center [986, 168] width 29 height 29
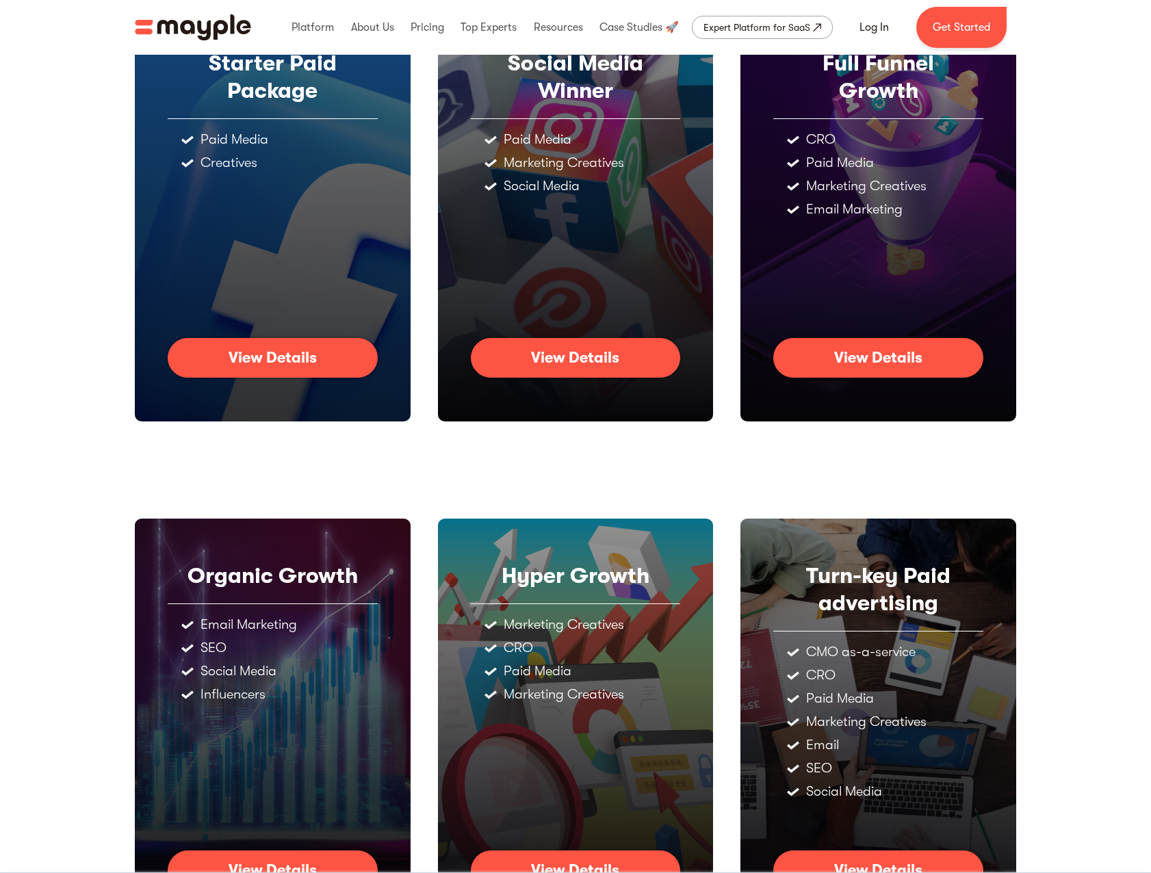
click at [632, 357] on link "View Details" at bounding box center [576, 358] width 210 height 40
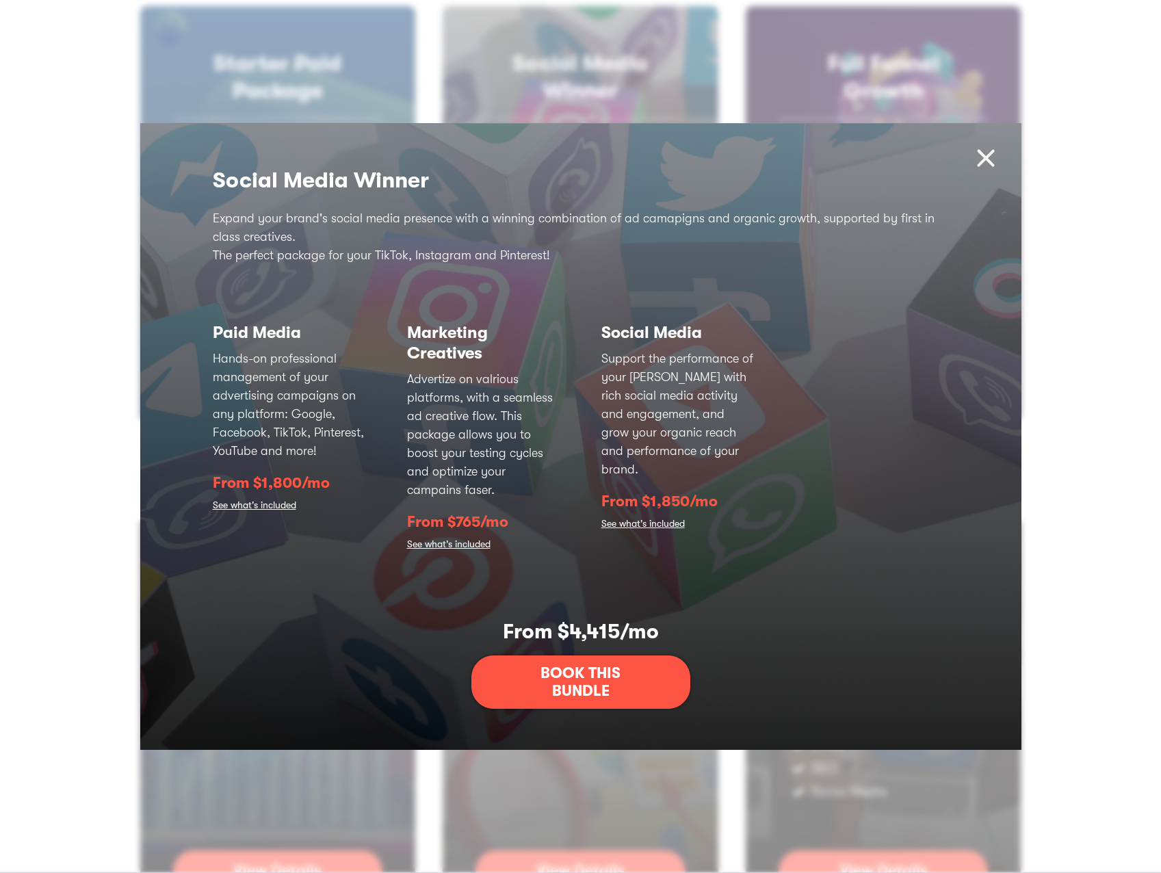
click at [986, 148] on img at bounding box center [986, 158] width 29 height 29
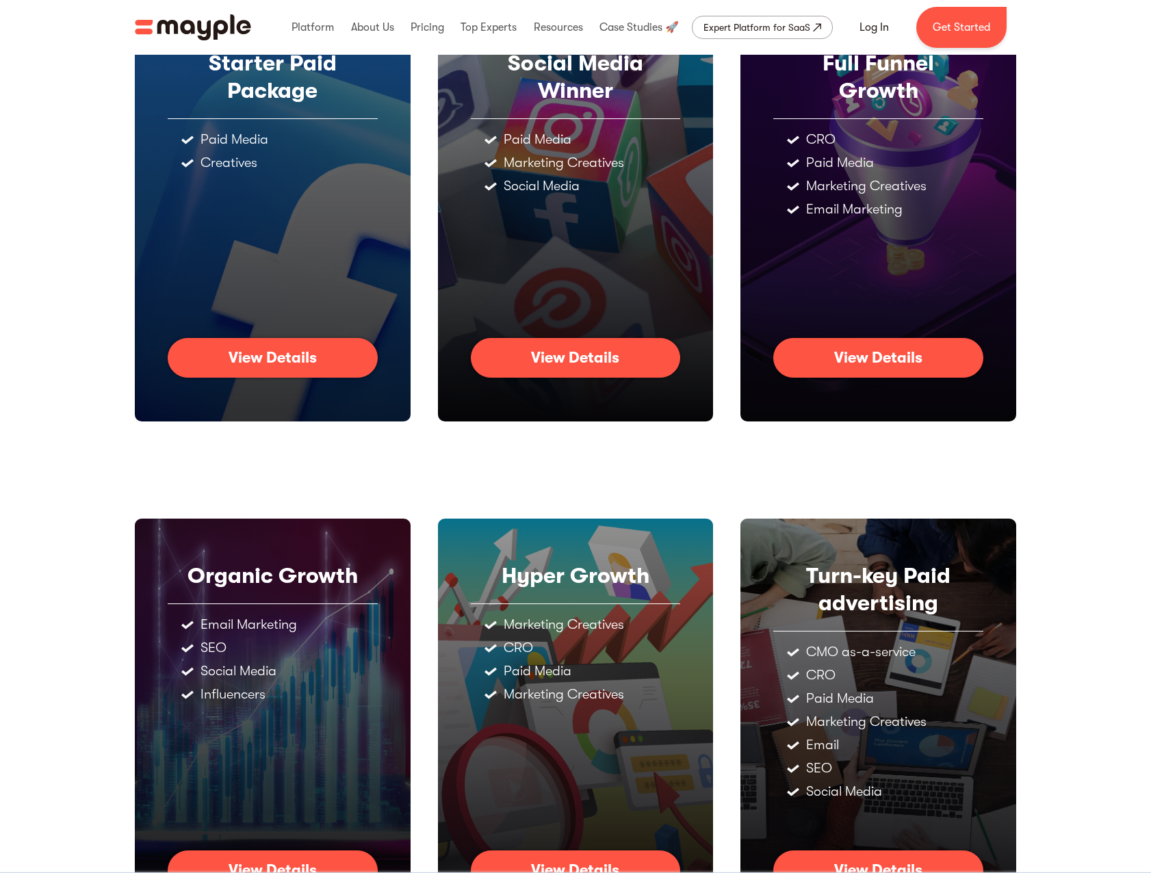
click at [300, 352] on div "View Details" at bounding box center [273, 358] width 88 height 18
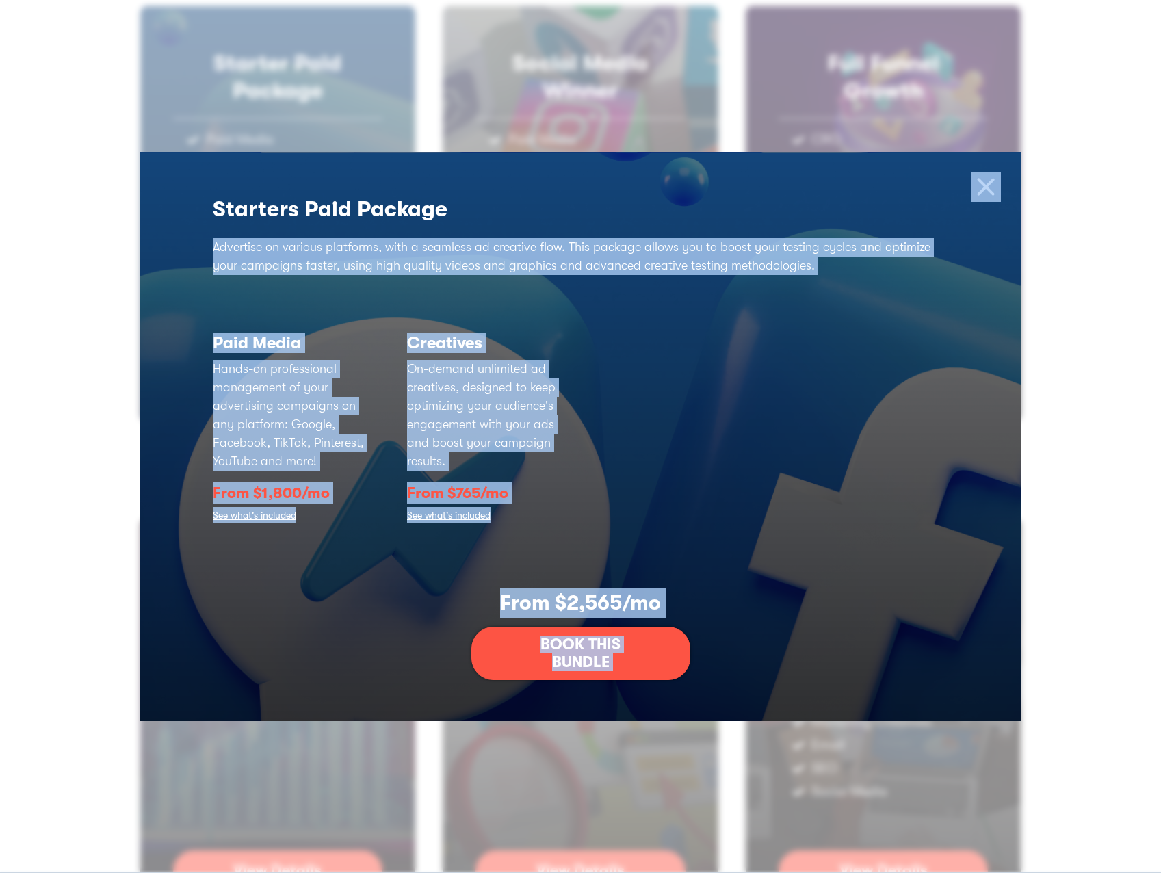
drag, startPoint x: 1017, startPoint y: 177, endPoint x: 989, endPoint y: 193, distance: 31.9
click at [989, 193] on div "Starters Paid Package Advertise on various platforms, with a seamless ad creati…" at bounding box center [580, 437] width 881 height 570
drag, startPoint x: 989, startPoint y: 193, endPoint x: 939, endPoint y: 249, distance: 75.6
click at [939, 249] on p "Advertise on various platforms, with a seamless ad creative flow. This package …" at bounding box center [581, 256] width 736 height 37
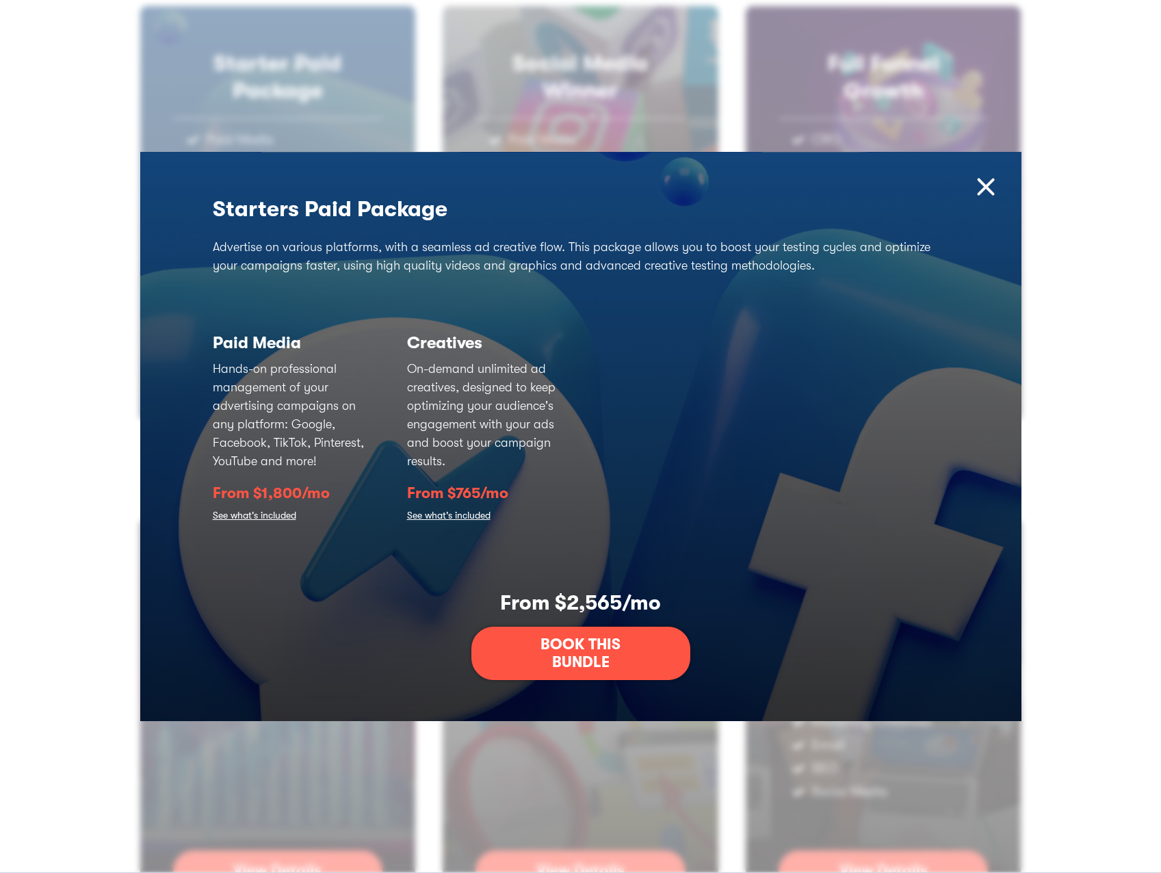
click at [998, 179] on img at bounding box center [986, 186] width 29 height 29
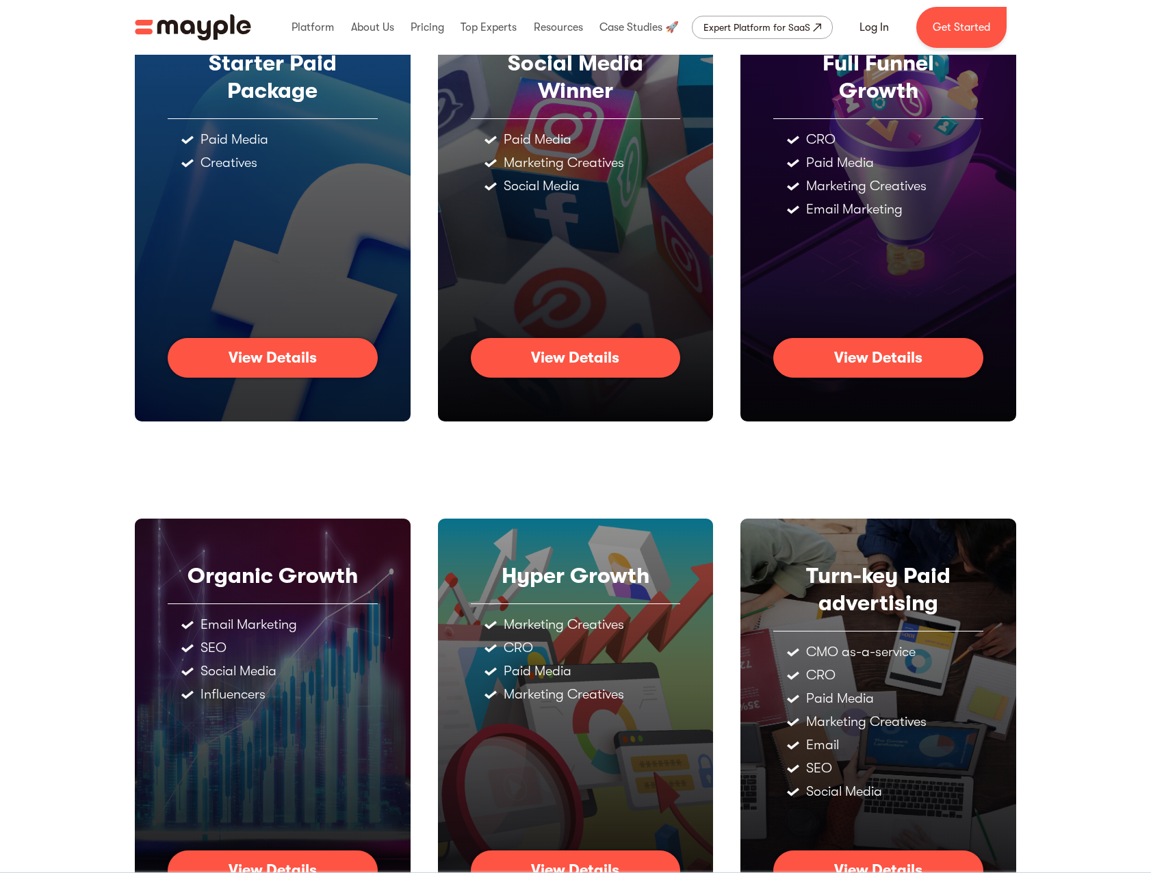
scroll to position [0, 0]
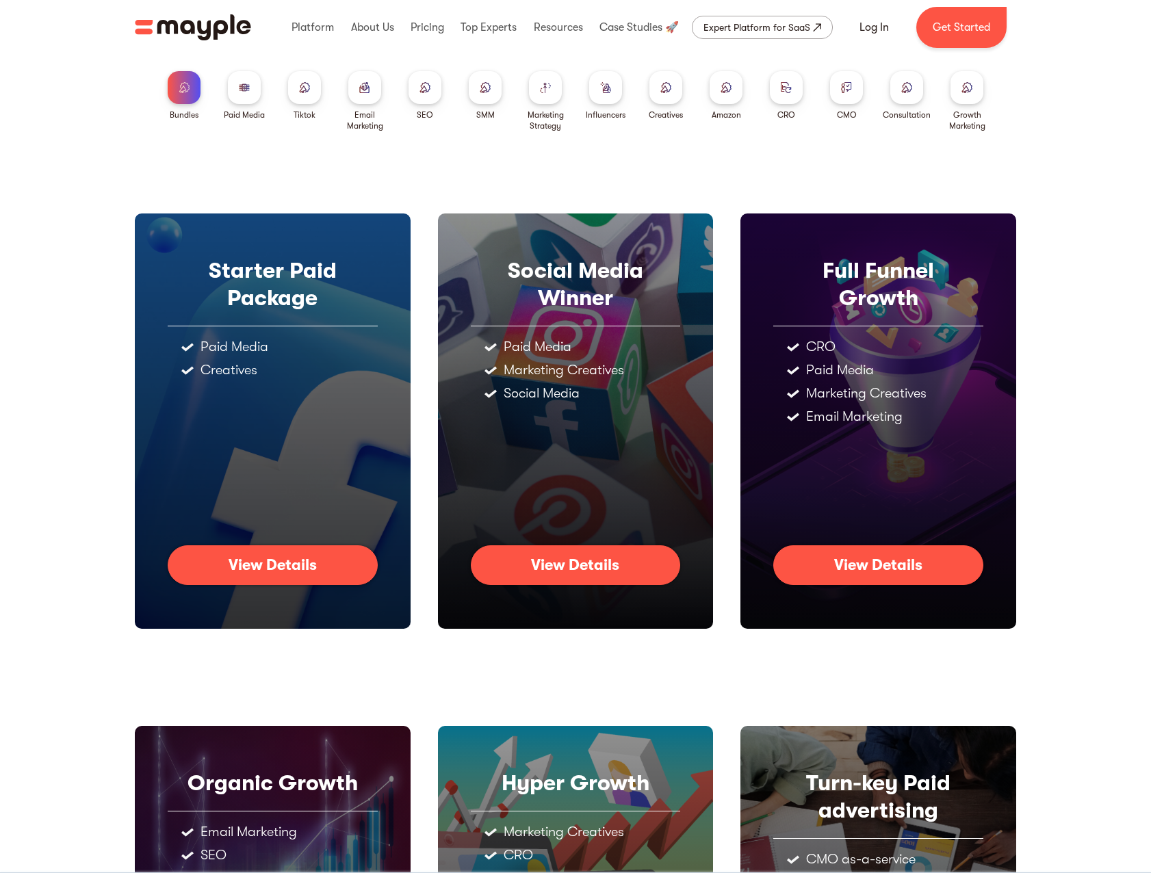
drag, startPoint x: 1087, startPoint y: 449, endPoint x: 1023, endPoint y: 213, distance: 244.5
